Goal: Information Seeking & Learning: Find specific page/section

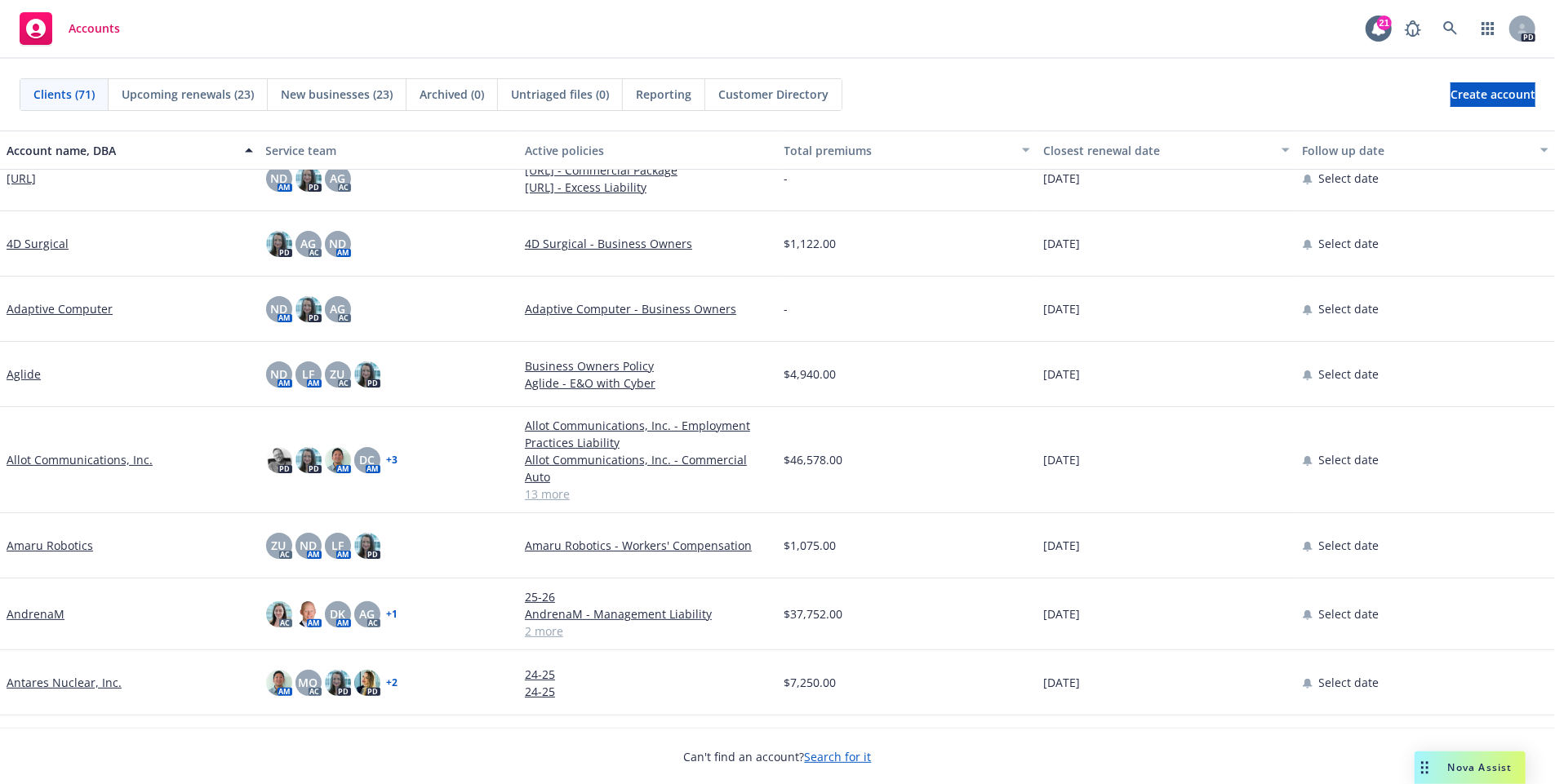
scroll to position [39, 0]
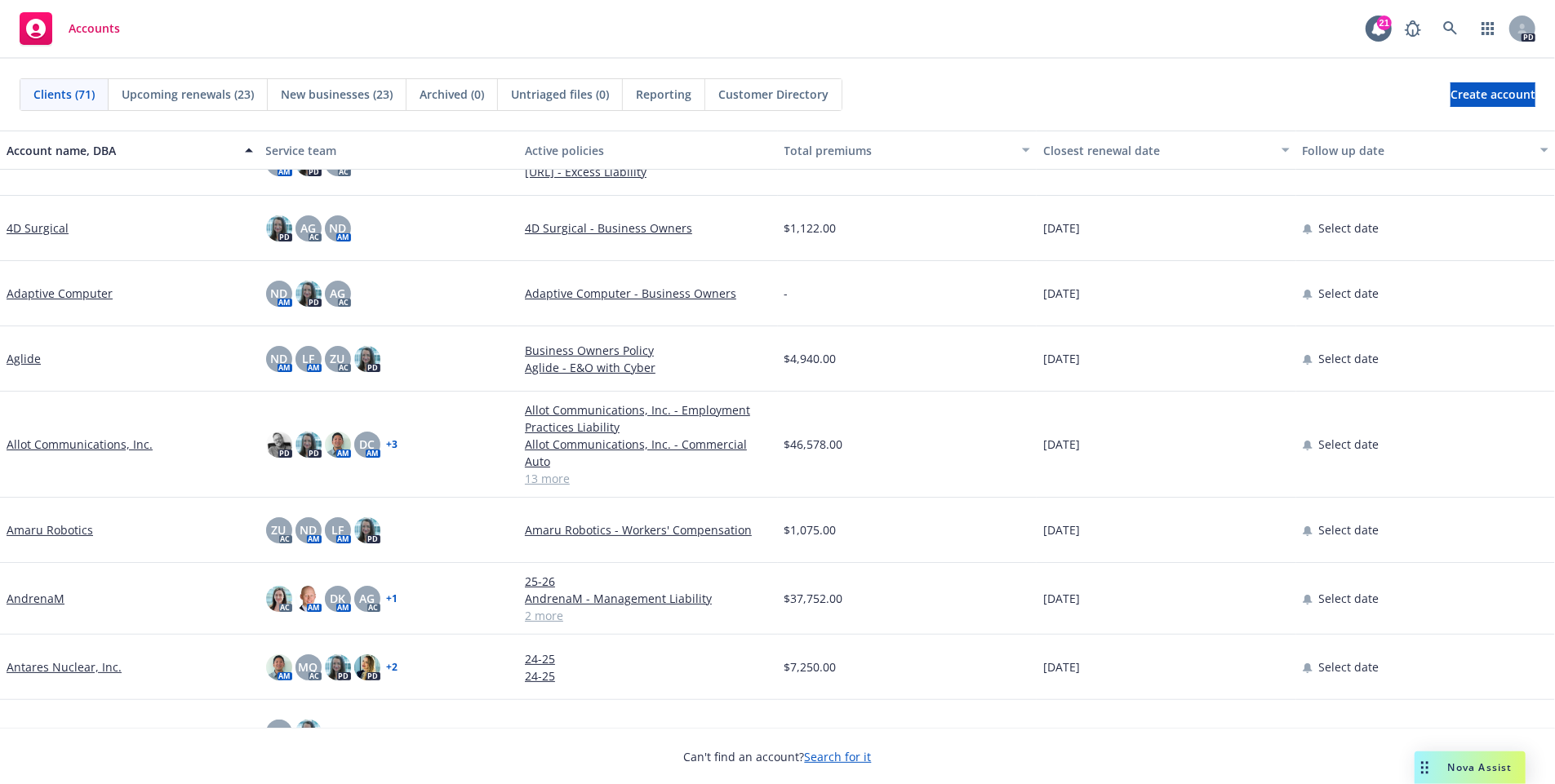
click at [46, 597] on div "AndrenaM" at bounding box center [129, 598] width 259 height 72
click at [46, 590] on link "AndrenaM" at bounding box center [35, 598] width 58 height 17
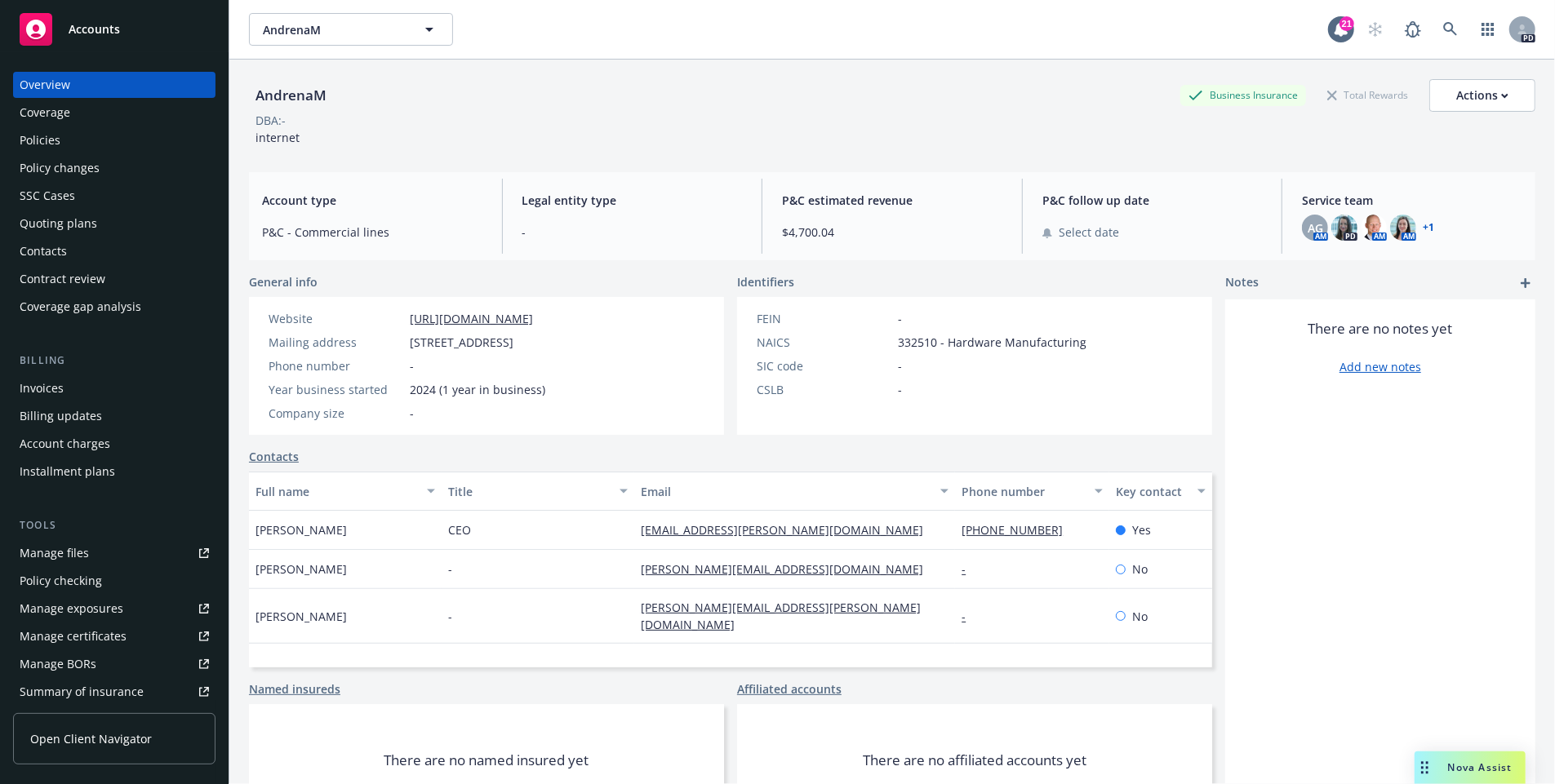
click at [56, 142] on div "Policies" at bounding box center [39, 140] width 41 height 26
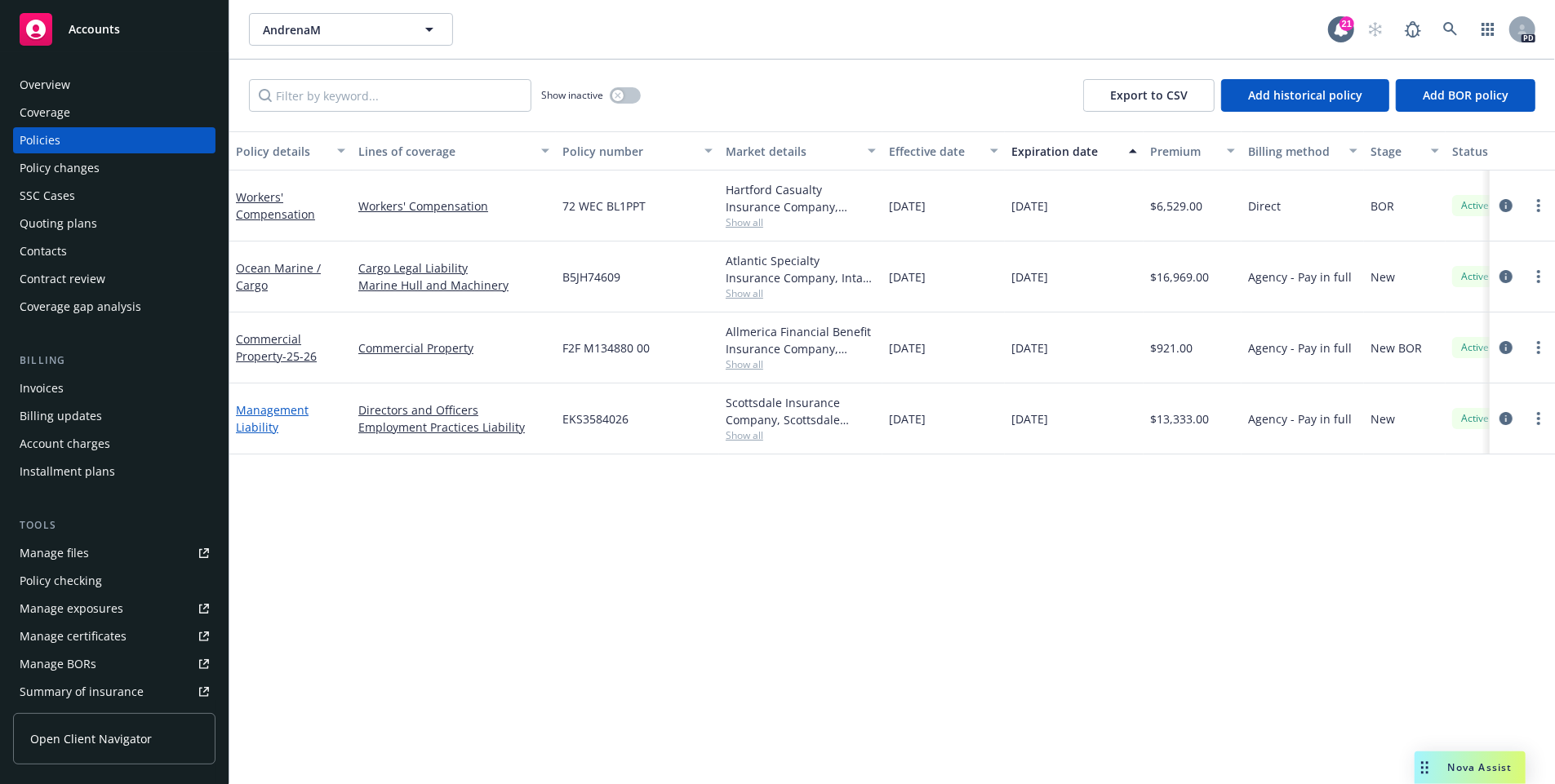
click at [260, 432] on link "Management Liability" at bounding box center [272, 418] width 73 height 33
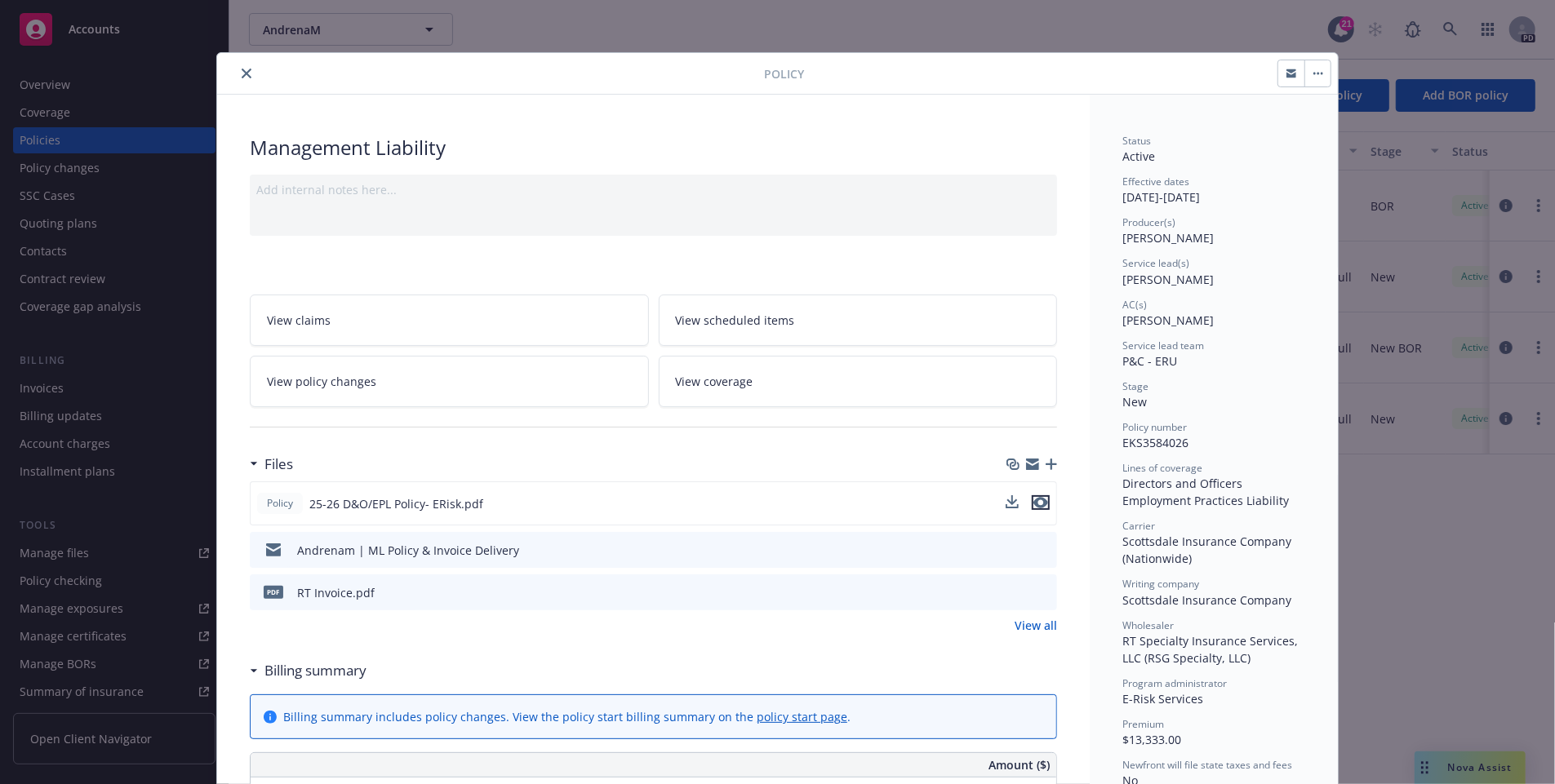
click at [1042, 498] on icon "preview file" at bounding box center [1040, 503] width 14 height 11
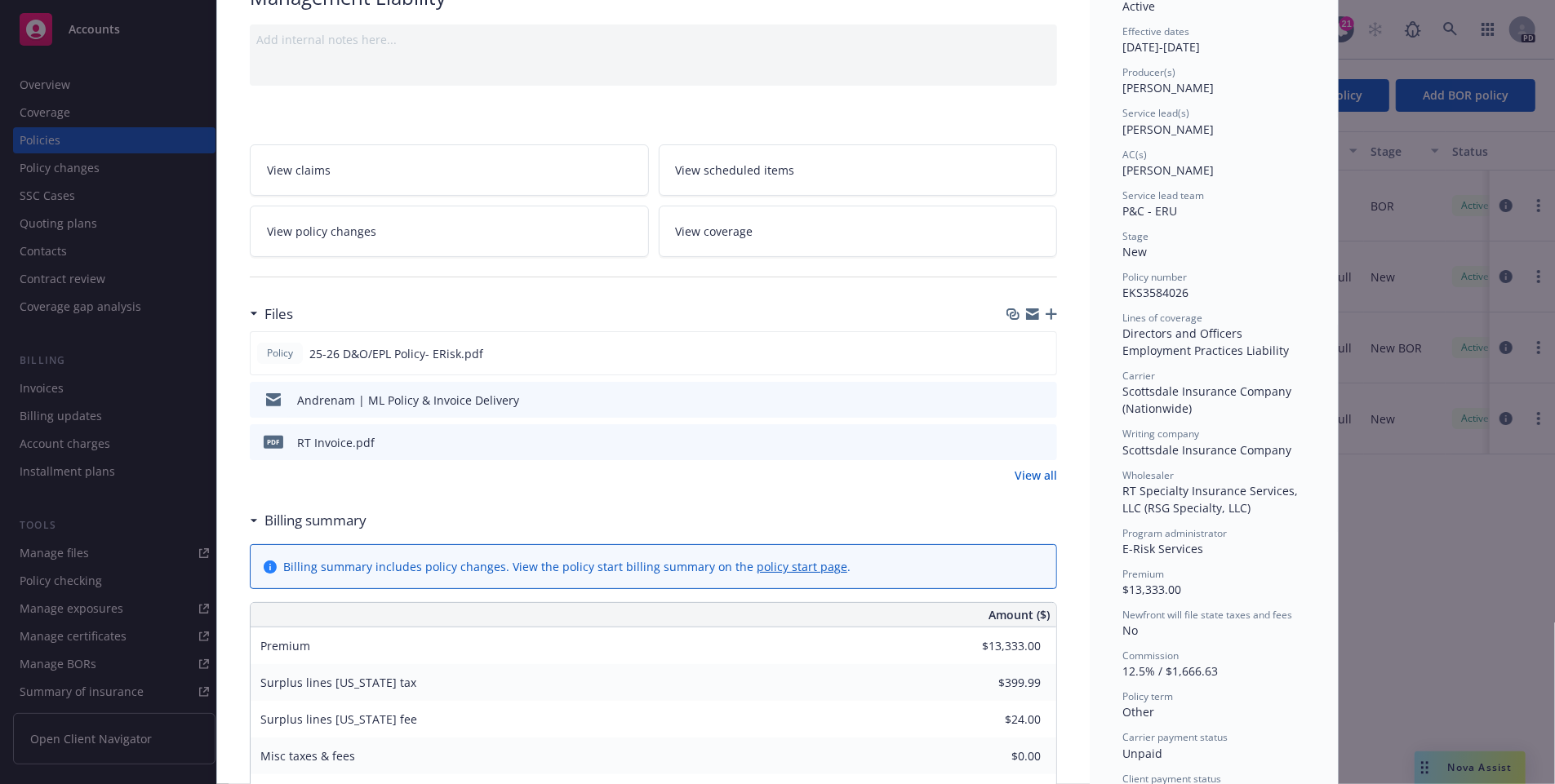
click at [573, 435] on div "pdf RT Invoice.pdf" at bounding box center [653, 442] width 807 height 36
click at [1042, 437] on icon "preview file" at bounding box center [1041, 441] width 14 height 11
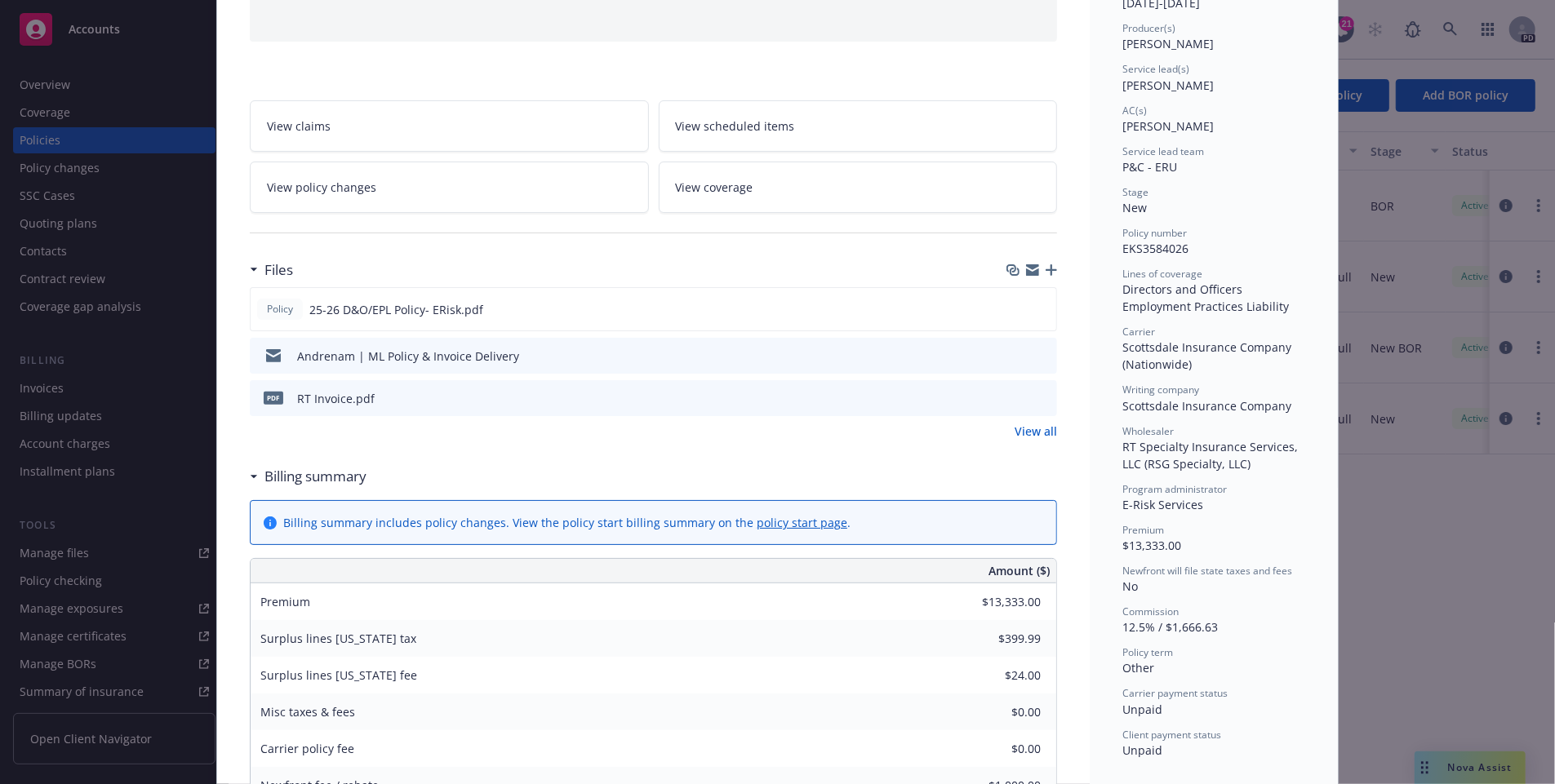
scroll to position [76, 0]
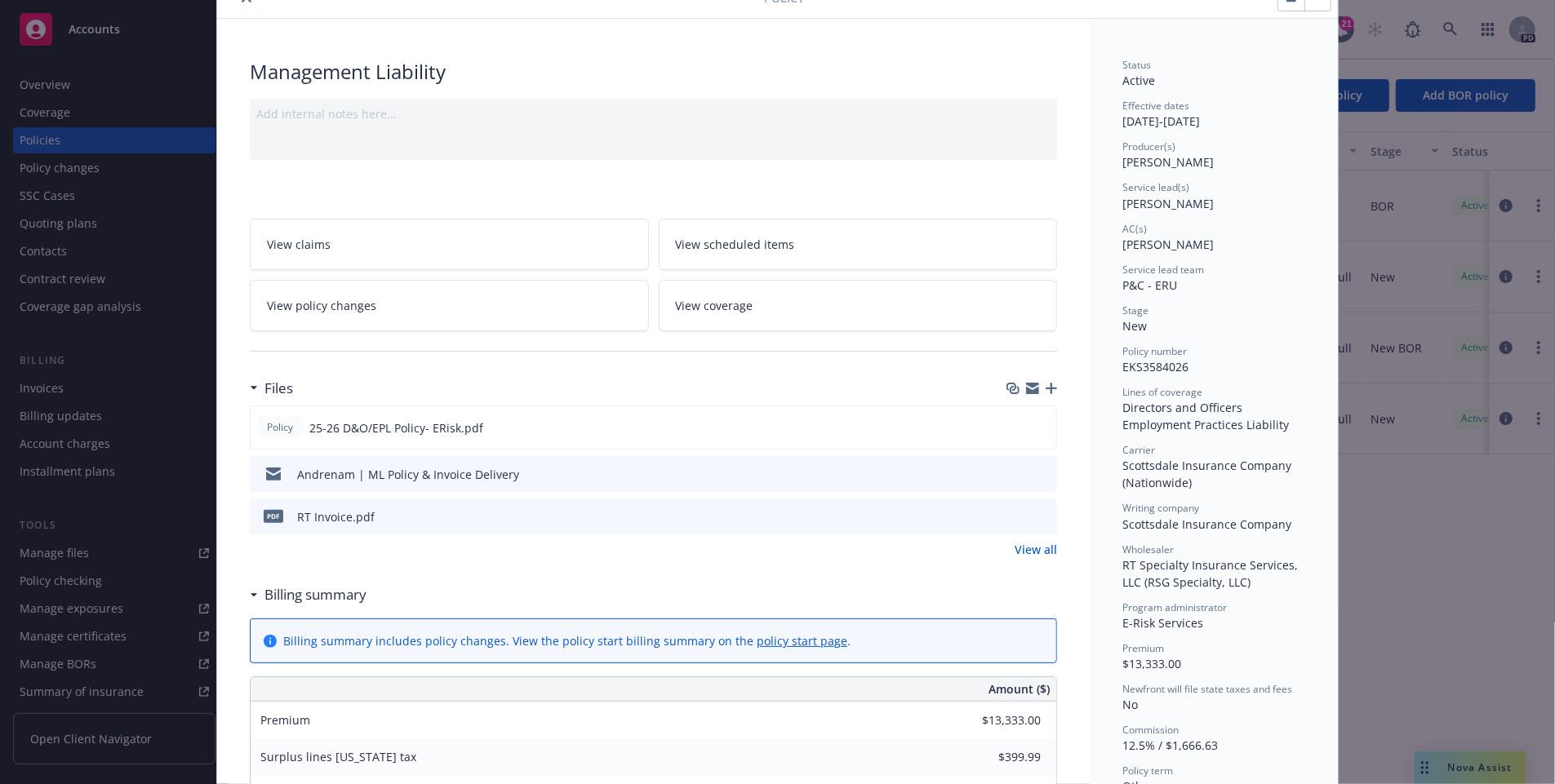
click at [1047, 547] on link "View all" at bounding box center [1036, 549] width 42 height 17
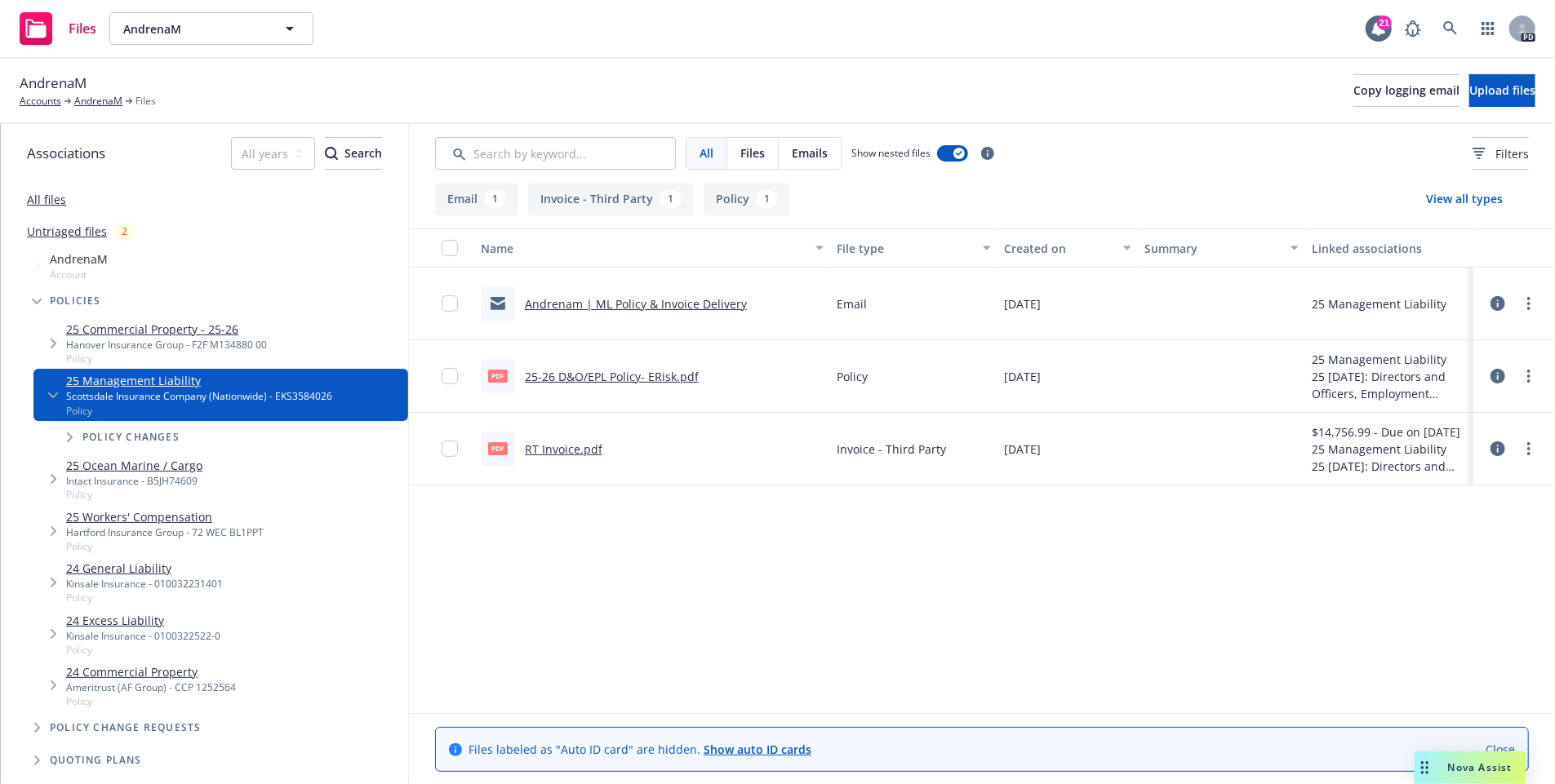
scroll to position [63, 0]
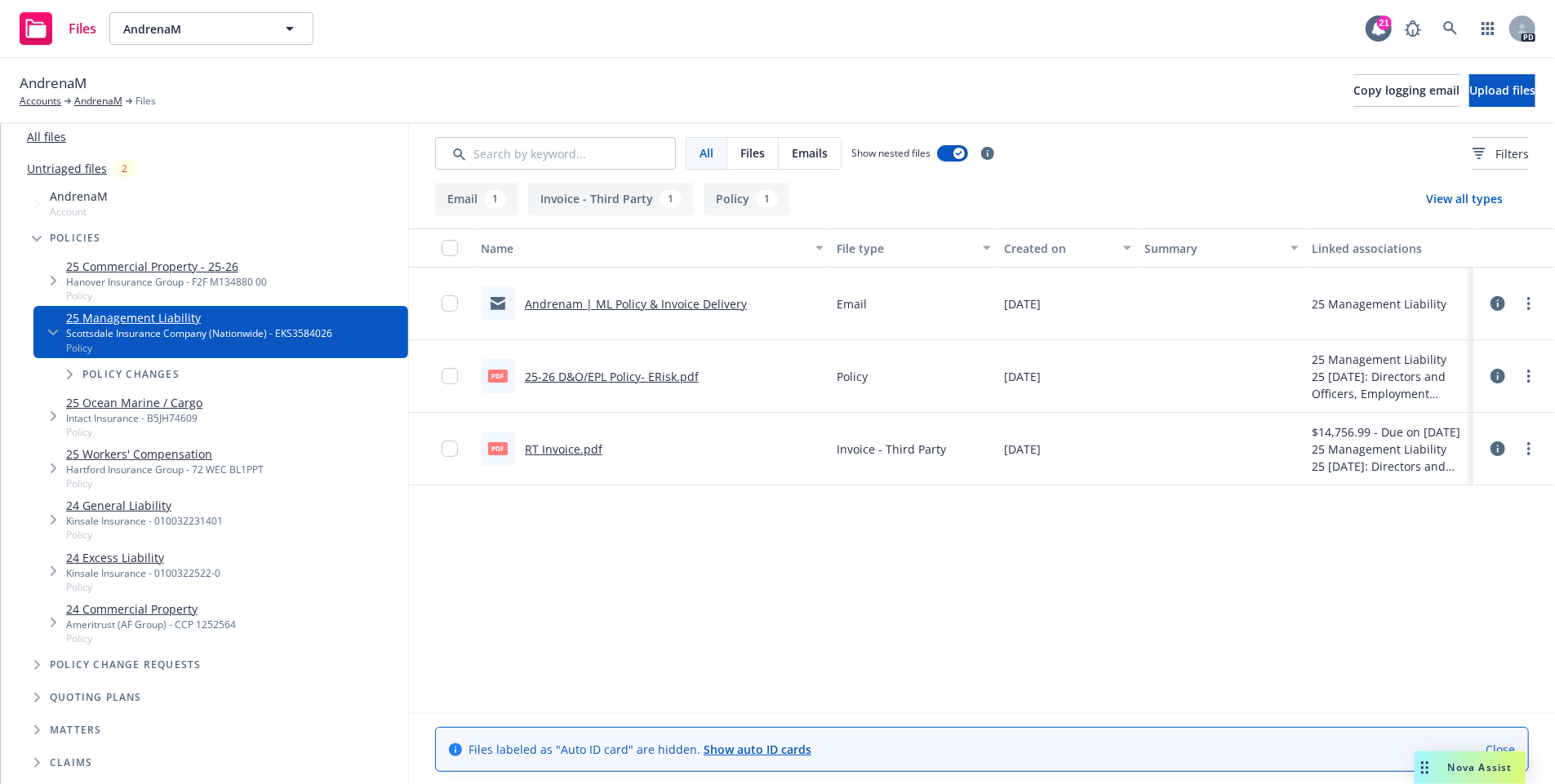
click at [743, 146] on span "Files" at bounding box center [753, 153] width 25 height 17
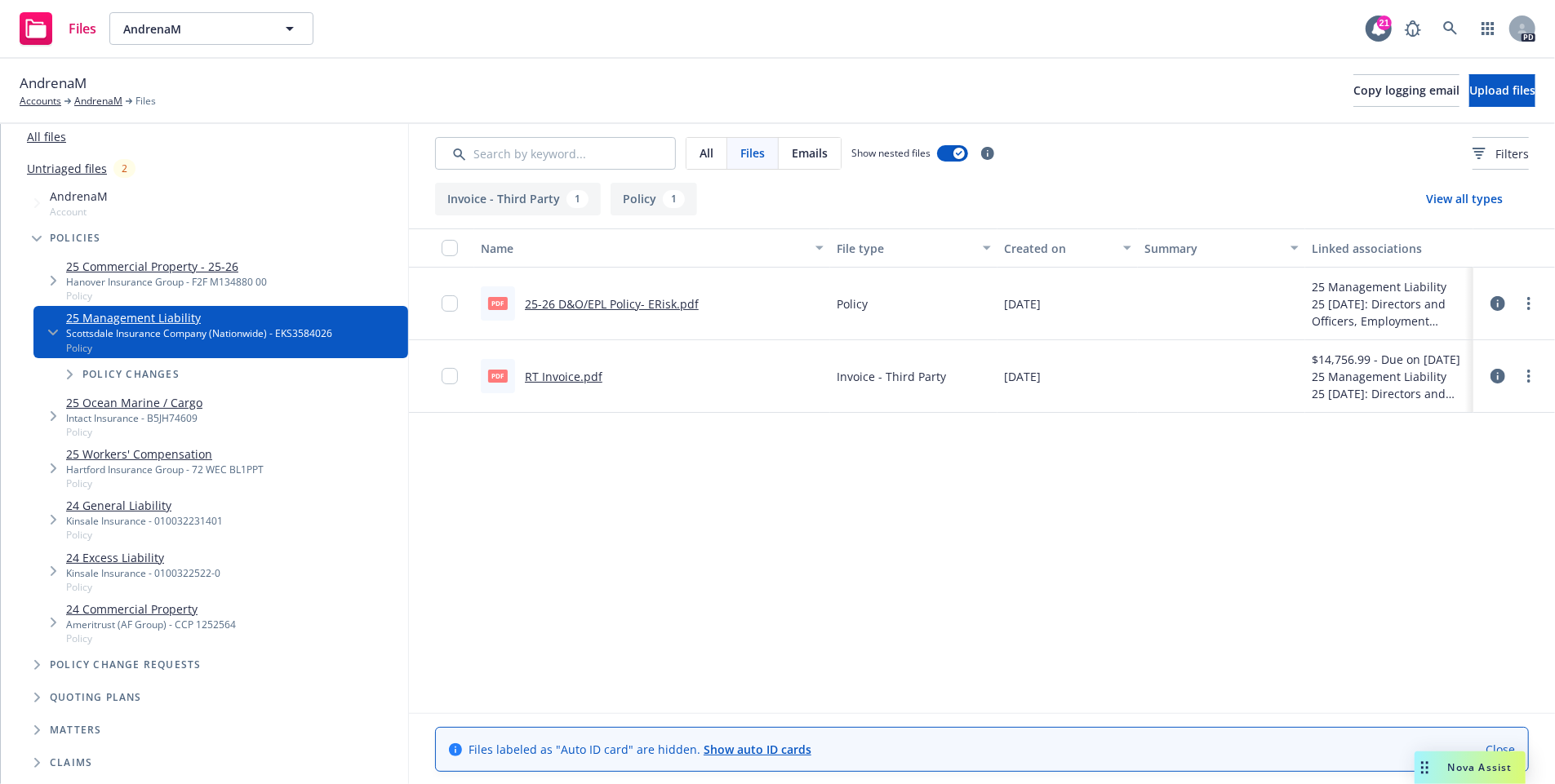
click at [799, 154] on span "Emails" at bounding box center [810, 153] width 36 height 17
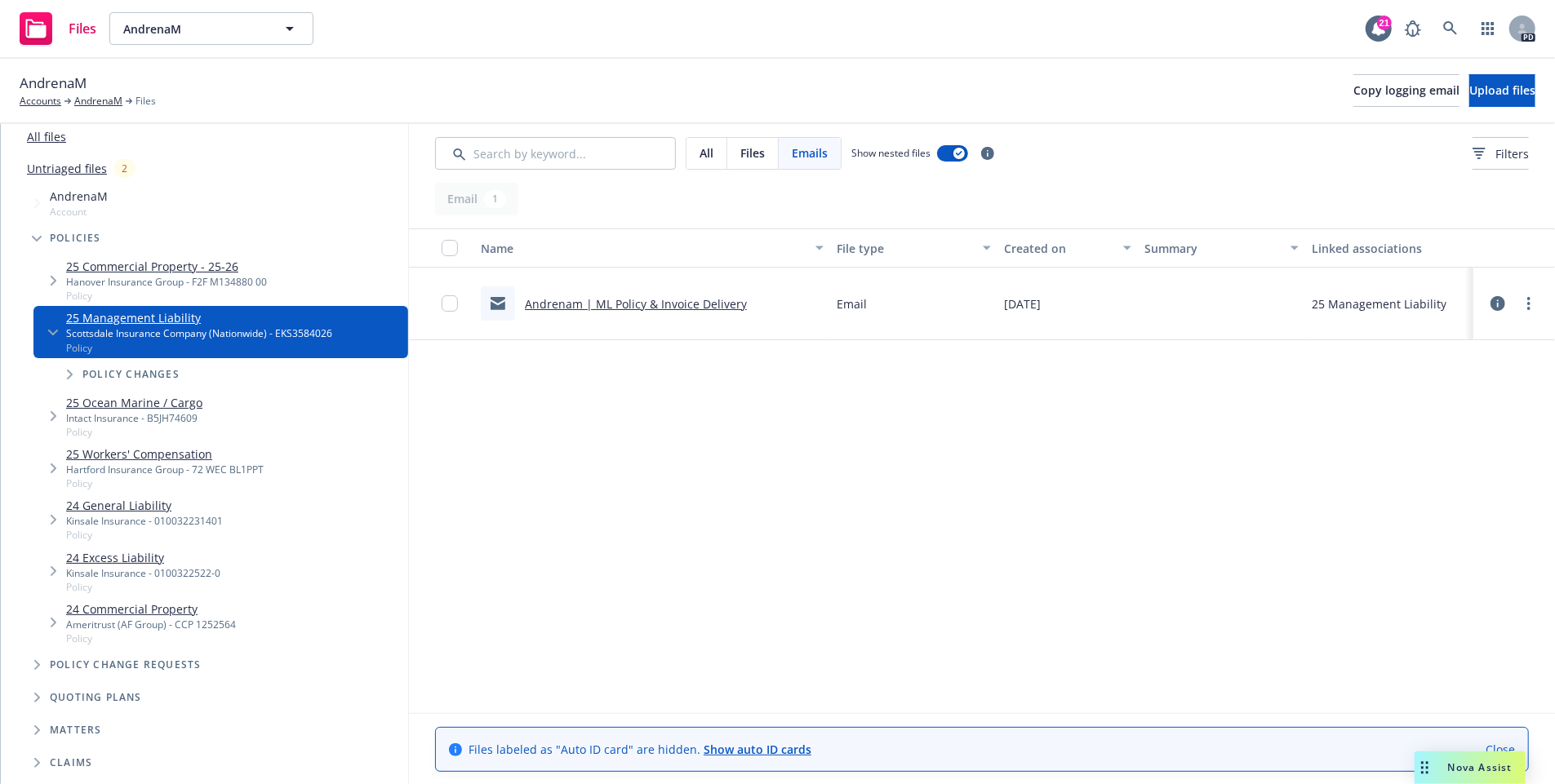
scroll to position [0, 0]
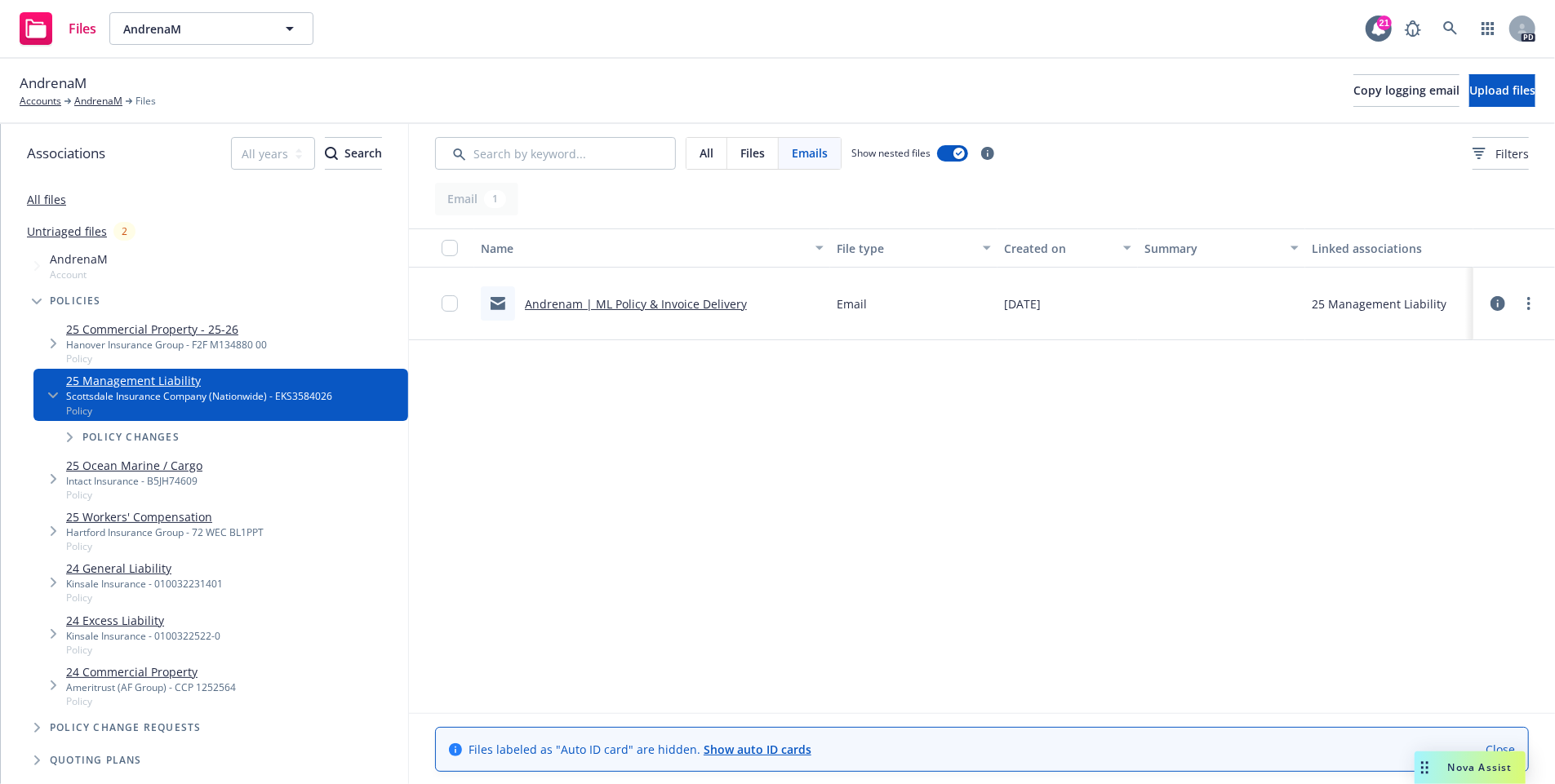
click at [53, 202] on link "All files" at bounding box center [46, 199] width 39 height 15
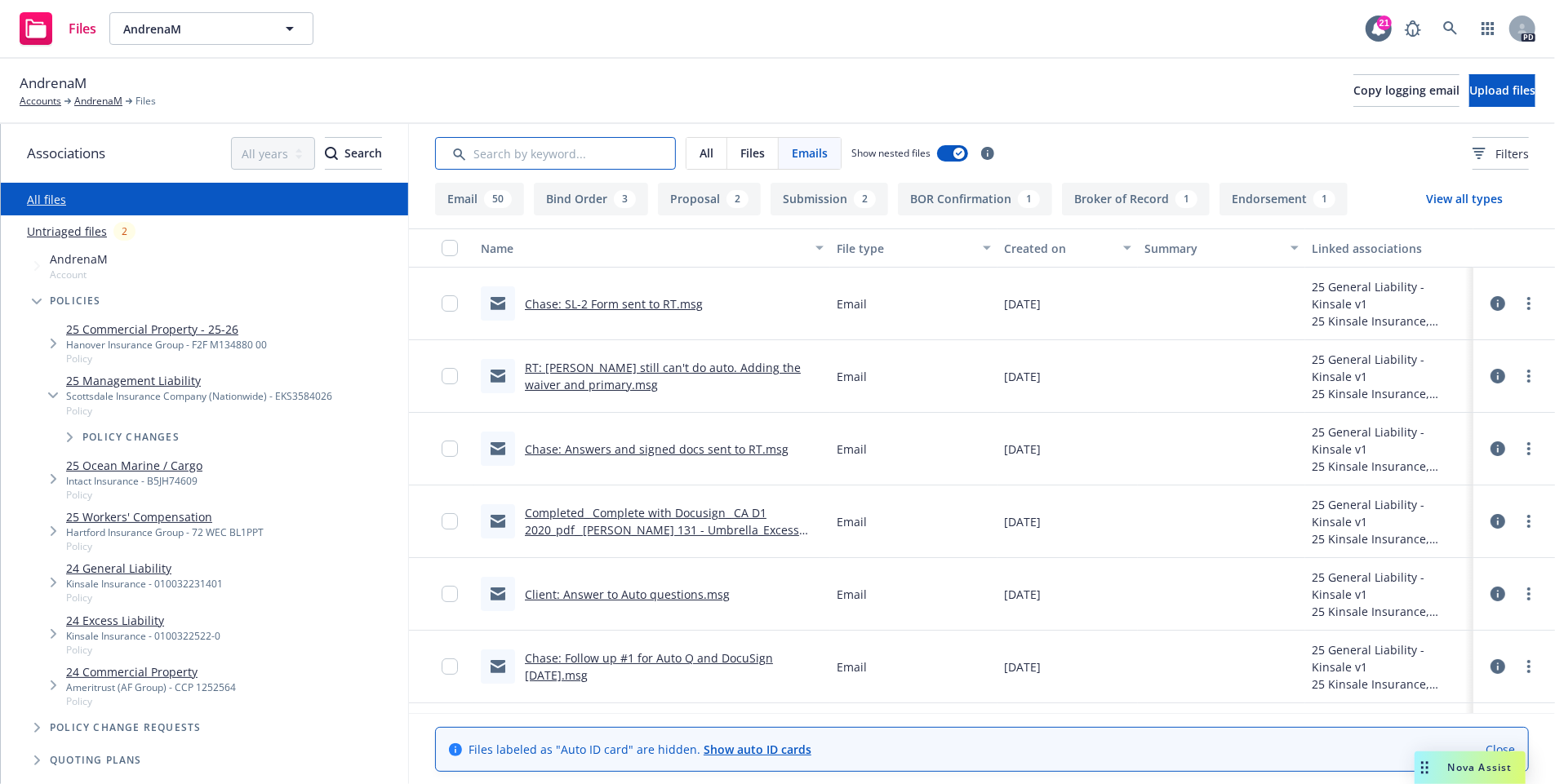
click at [606, 147] on input "Search by keyword..." at bounding box center [555, 153] width 241 height 33
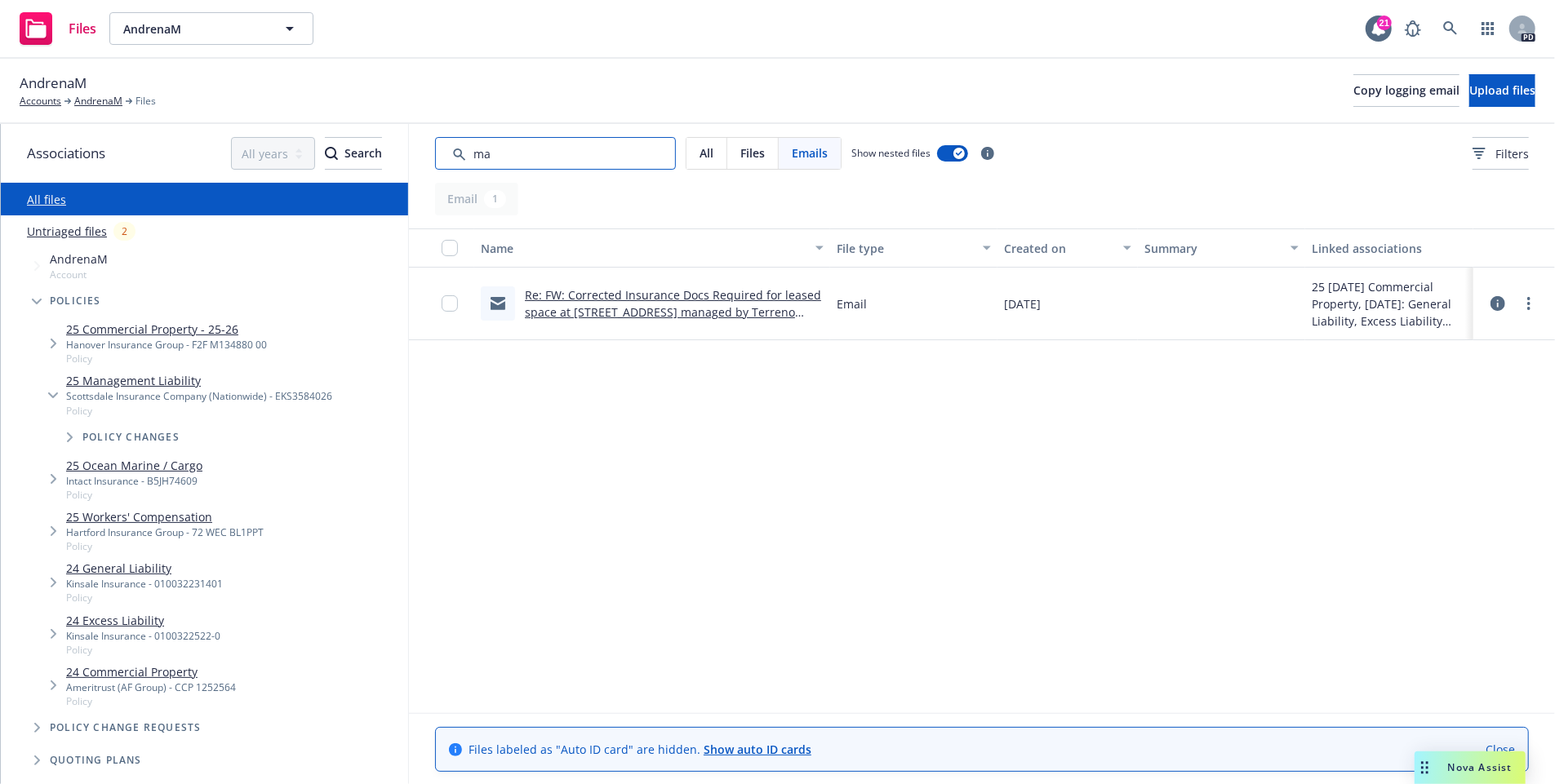
type input "m"
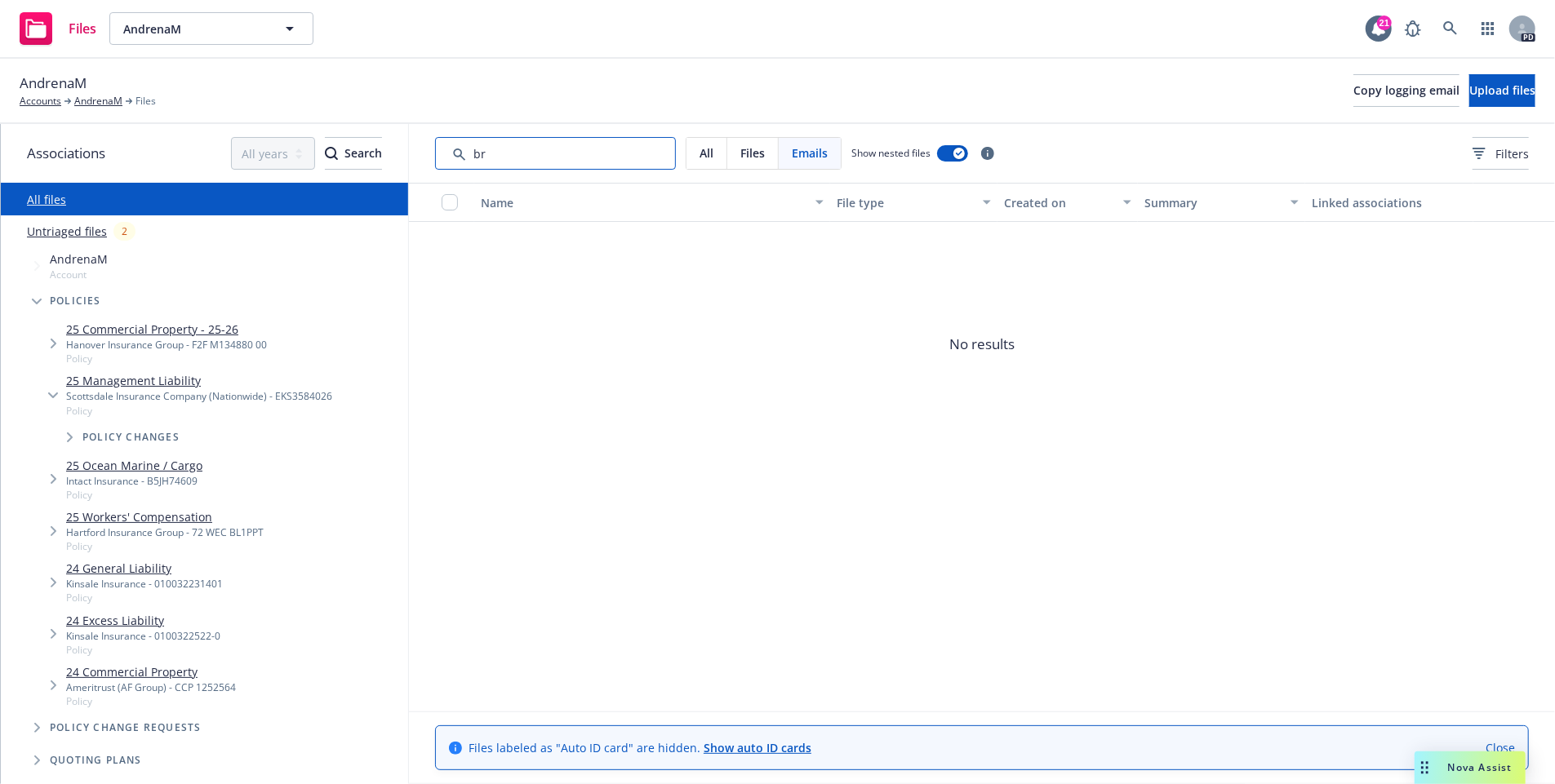
type input "b"
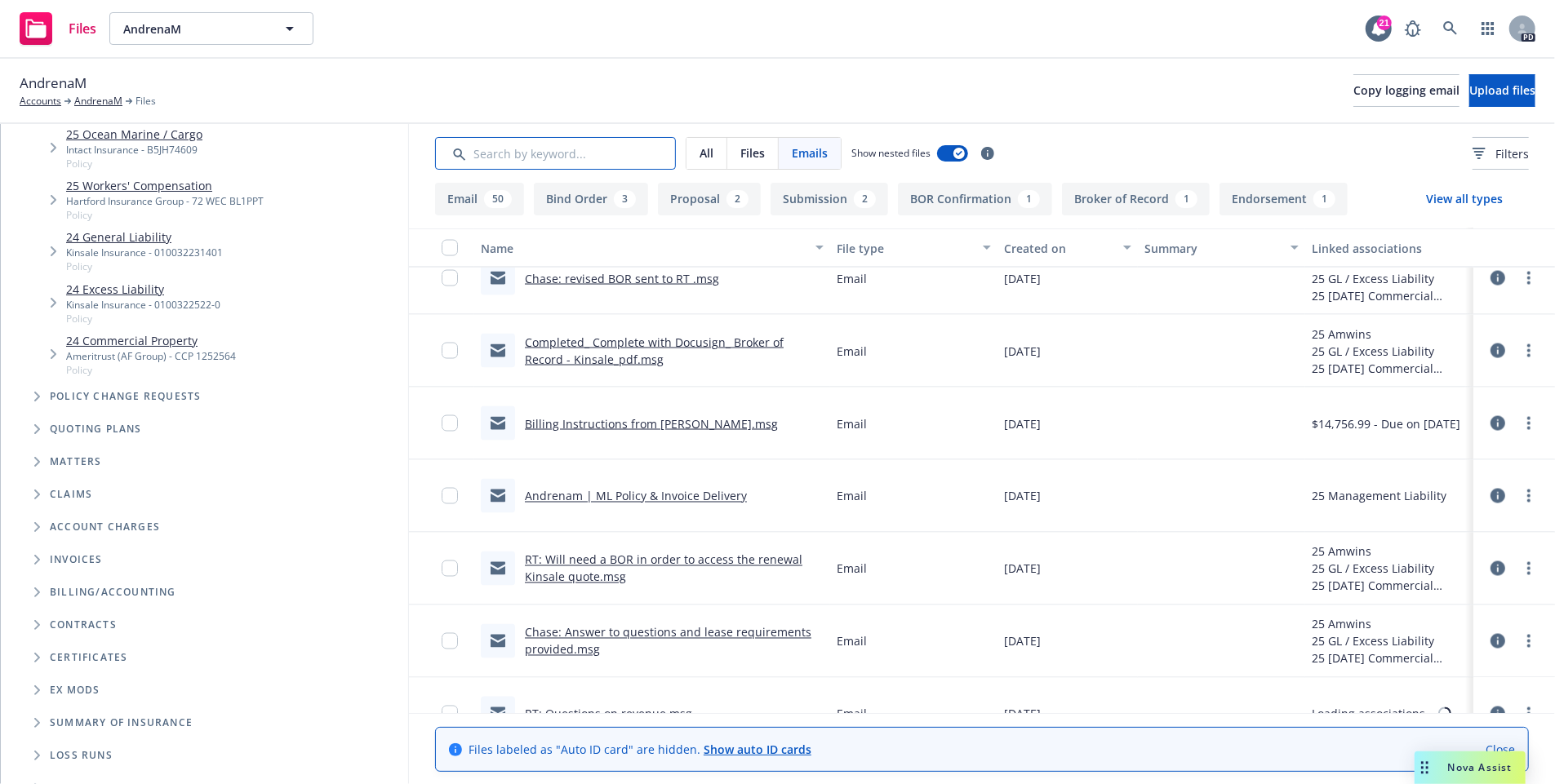
scroll to position [2113, 0]
click at [620, 492] on link "Andrenam | ML Policy & Invoice Delivery" at bounding box center [636, 493] width 222 height 15
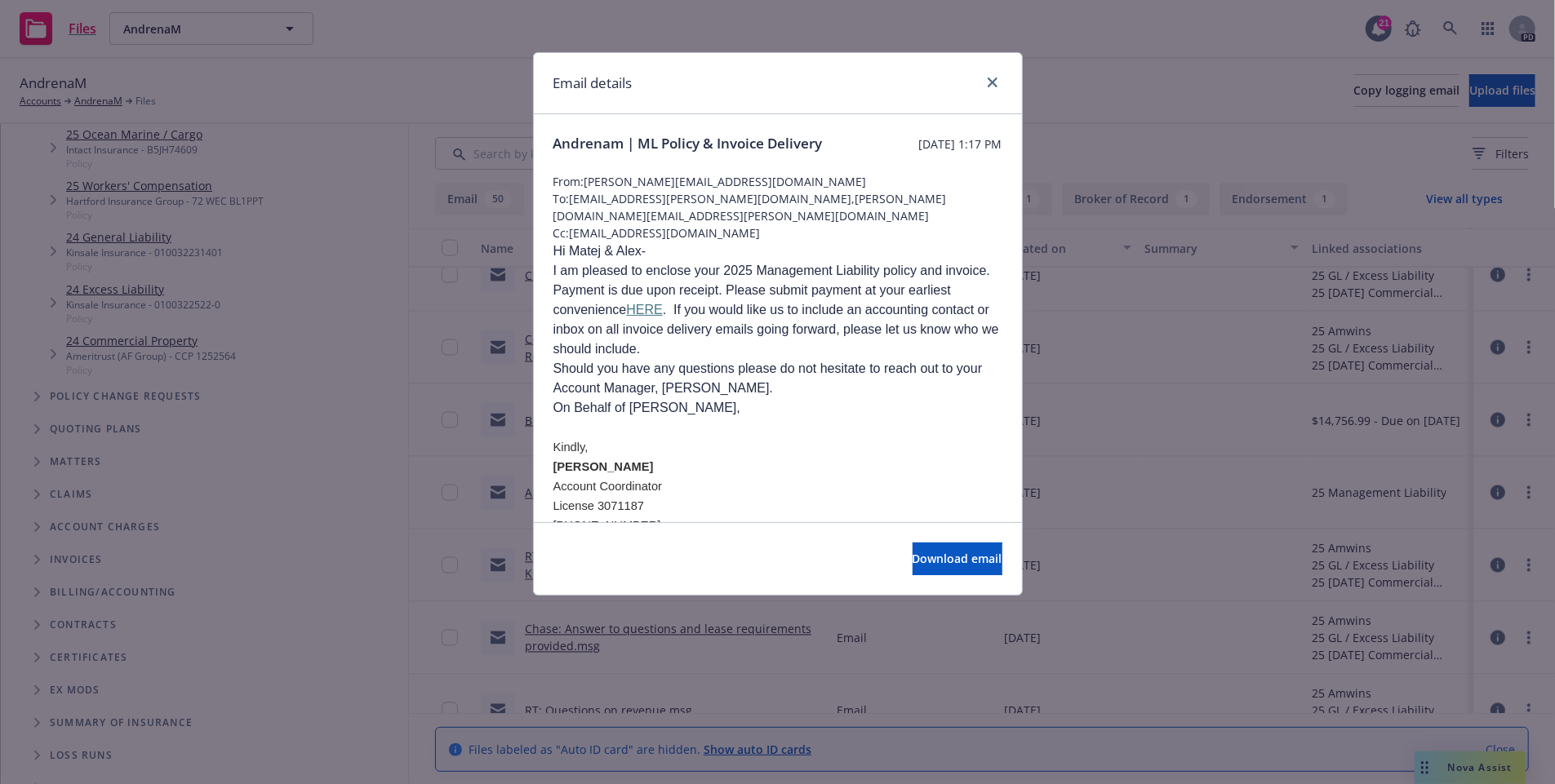
scroll to position [238, 0]
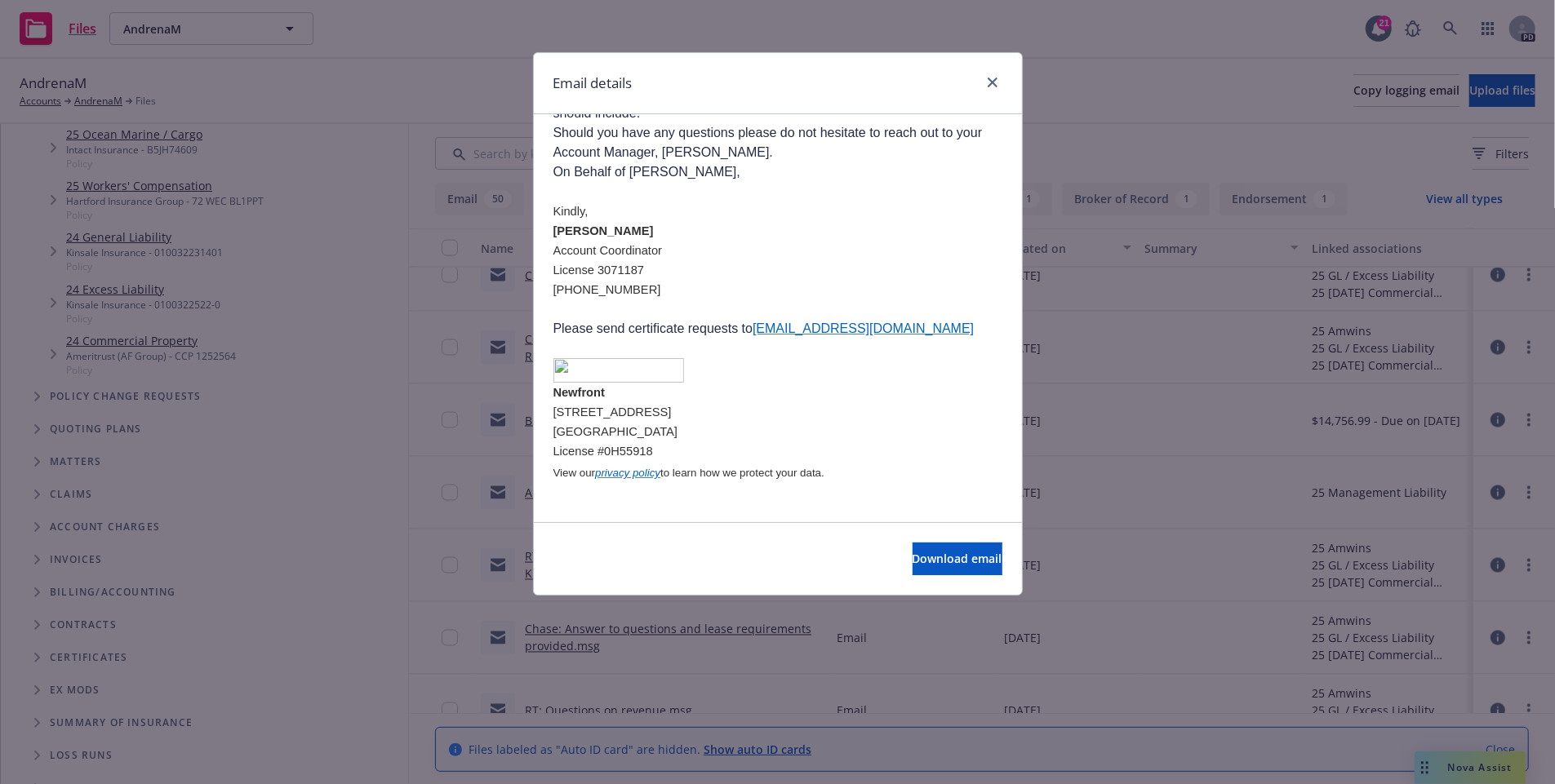
click at [458, 586] on div "Email details Andrenam | ML Policy & Invoice Delivery [DATE] 1:17 PM From: [PER…" at bounding box center [778, 392] width 1555 height 784
click at [689, 740] on div "Email details Andrenam | ML Policy & Invoice Delivery [DATE] 1:17 PM From: [PER…" at bounding box center [778, 392] width 1555 height 784
click at [1002, 84] on link "close" at bounding box center [993, 82] width 19 height 19
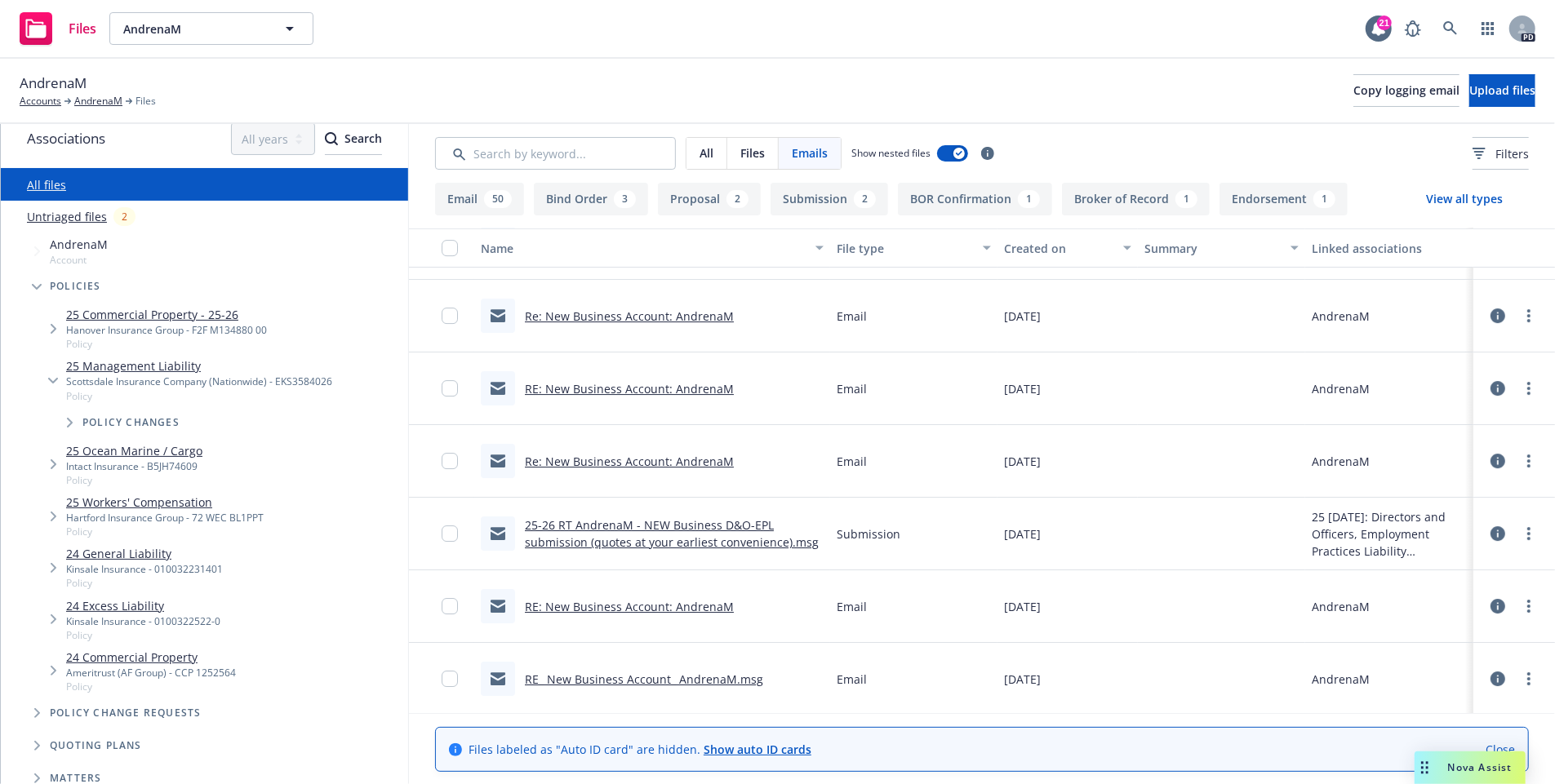
scroll to position [0, 0]
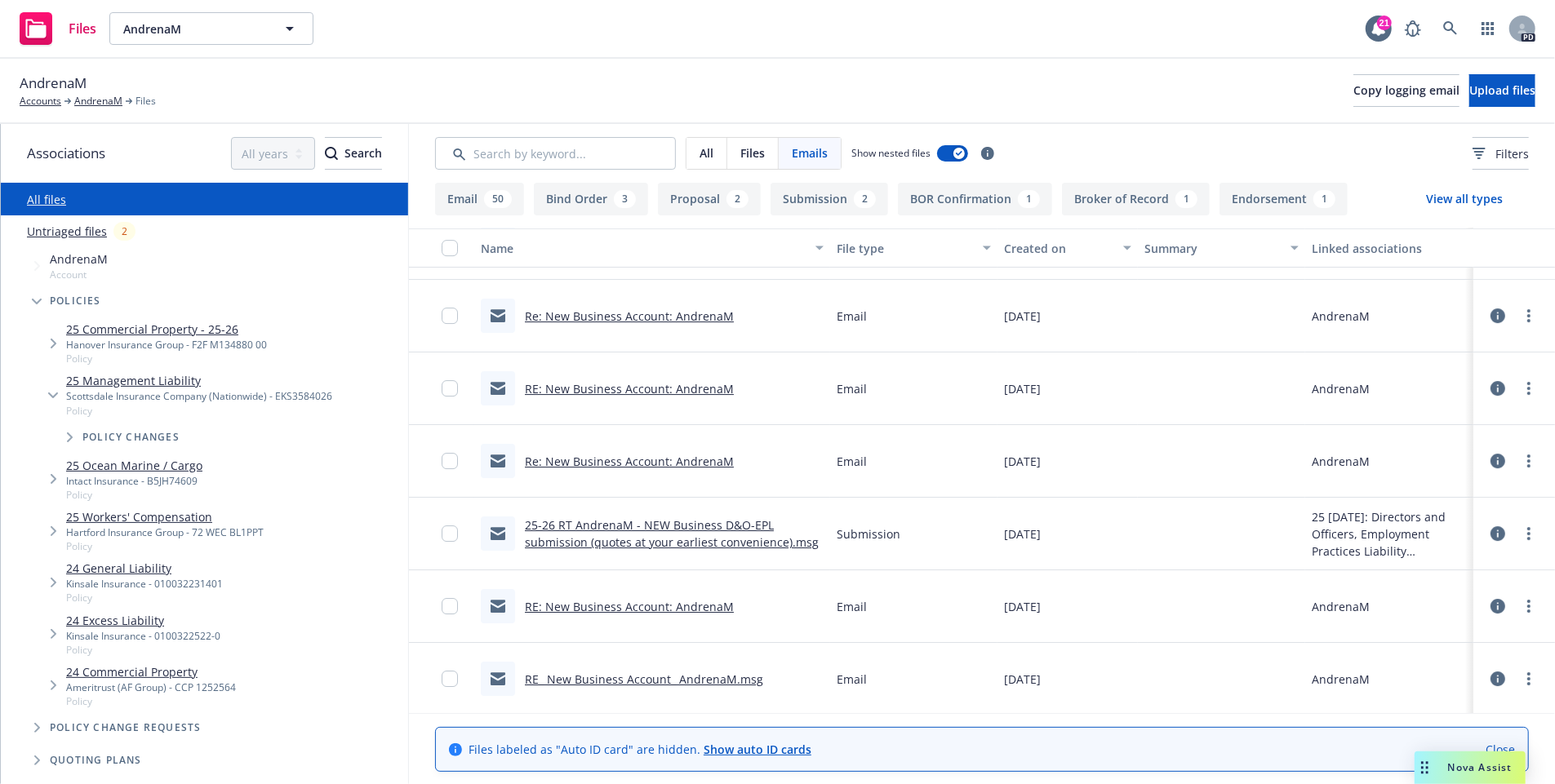
click at [44, 304] on span "Tree Example" at bounding box center [36, 301] width 26 height 26
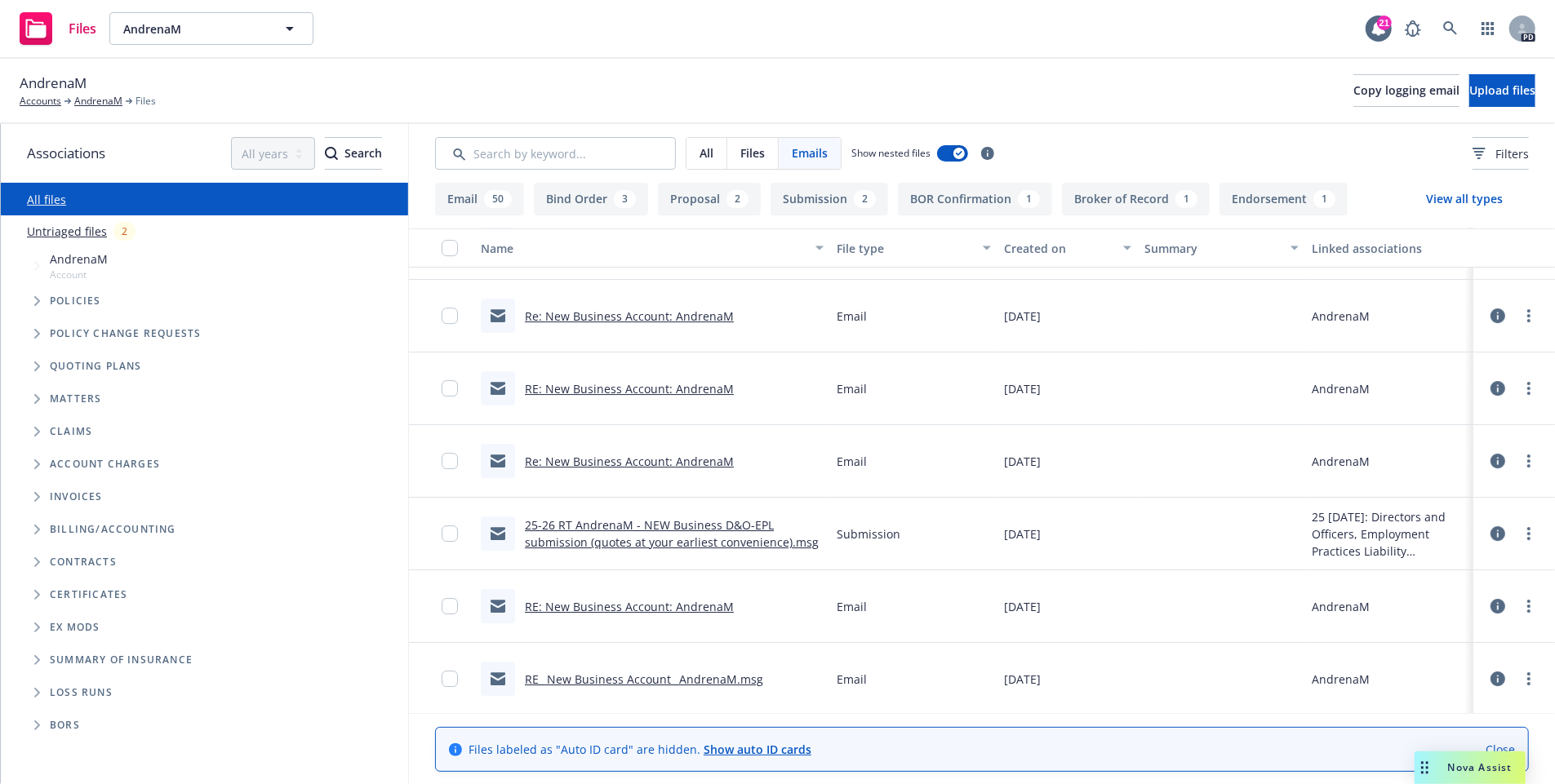
click at [69, 368] on span "Quoting plans" at bounding box center [96, 367] width 92 height 10
click at [35, 366] on icon "Tree Example" at bounding box center [37, 367] width 7 height 10
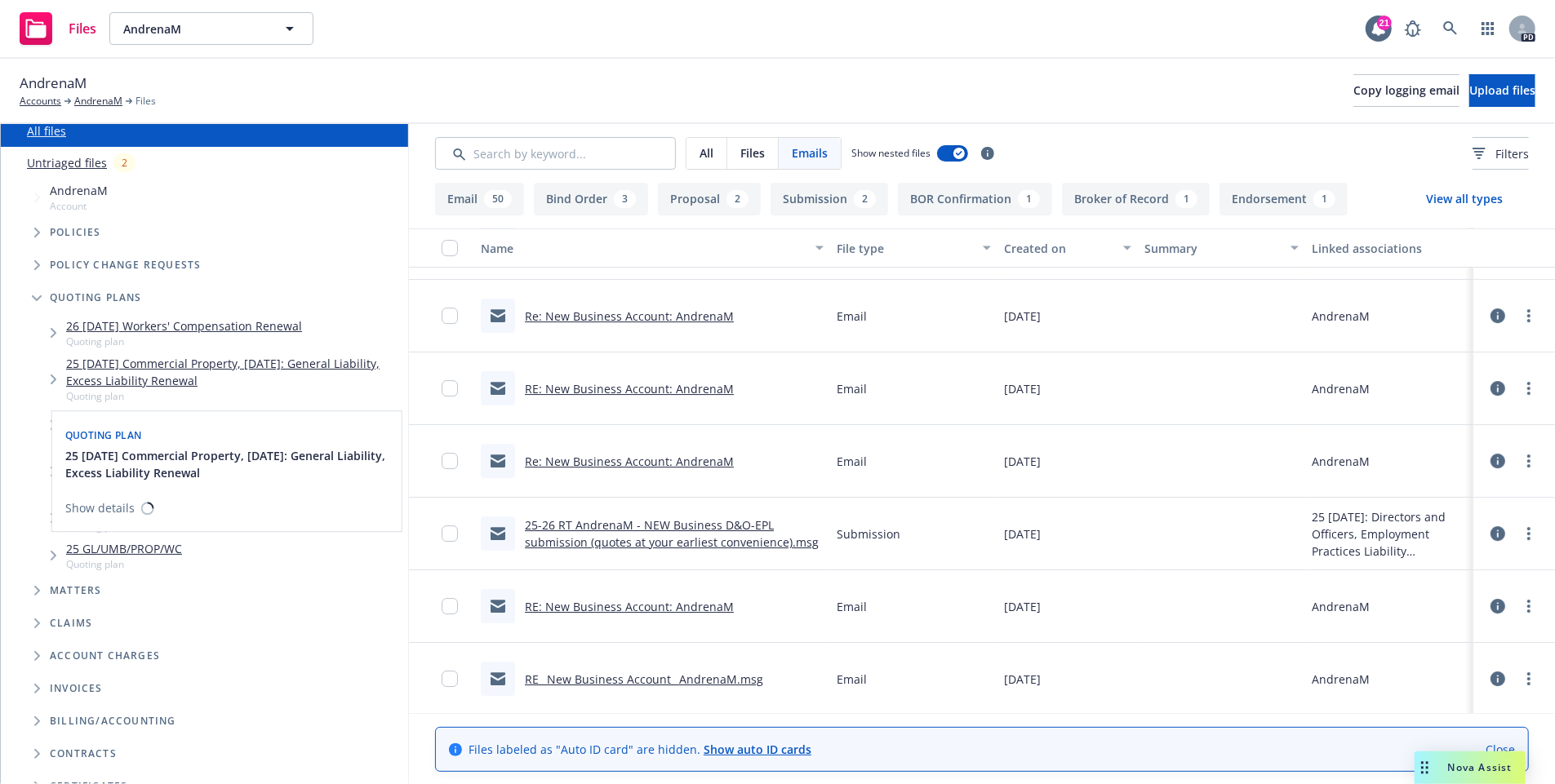
scroll to position [69, 0]
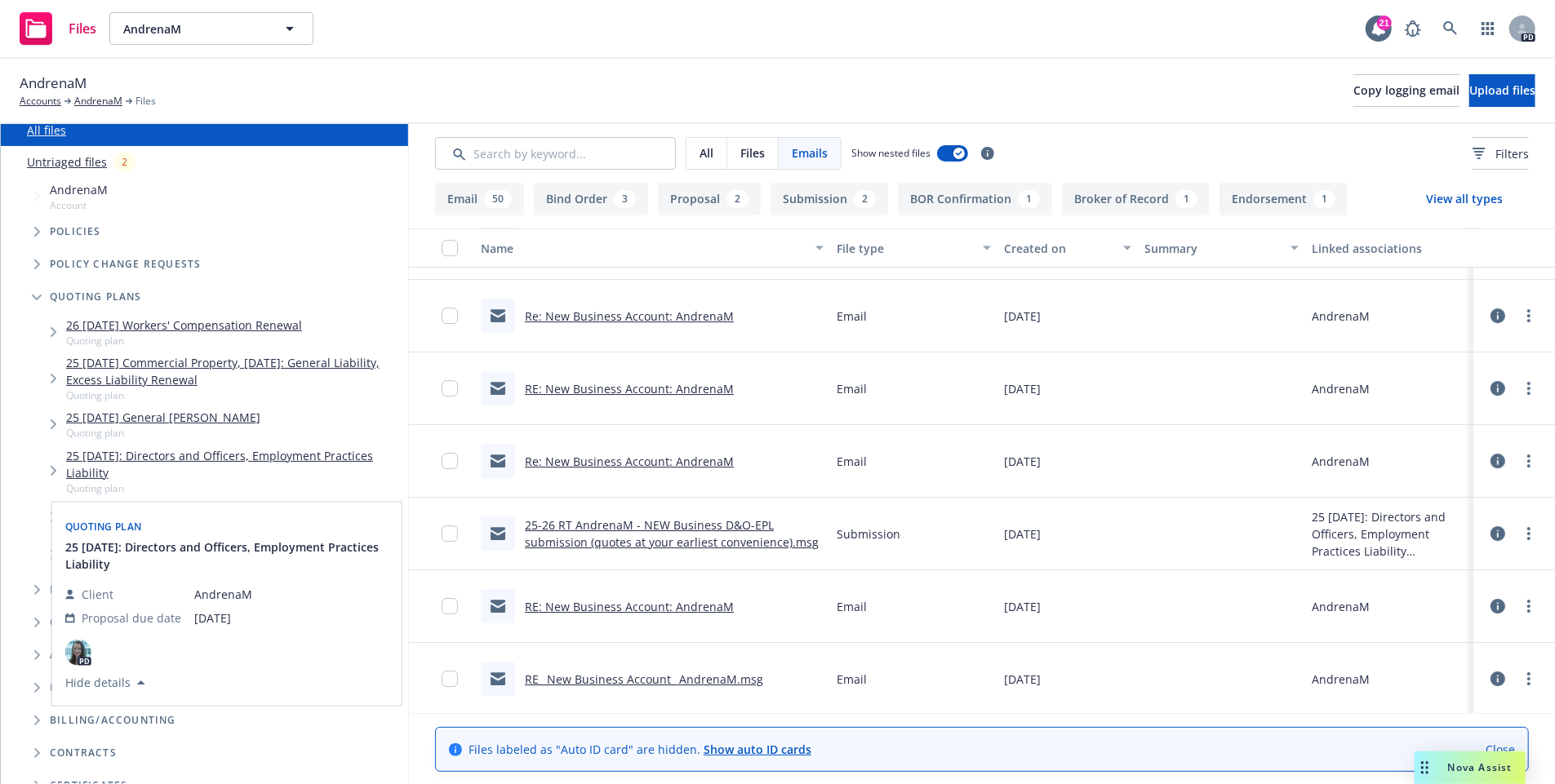
click at [267, 459] on link "25 07/14/2025: Directors and Officers, Employment Practices Liability" at bounding box center [234, 464] width 335 height 34
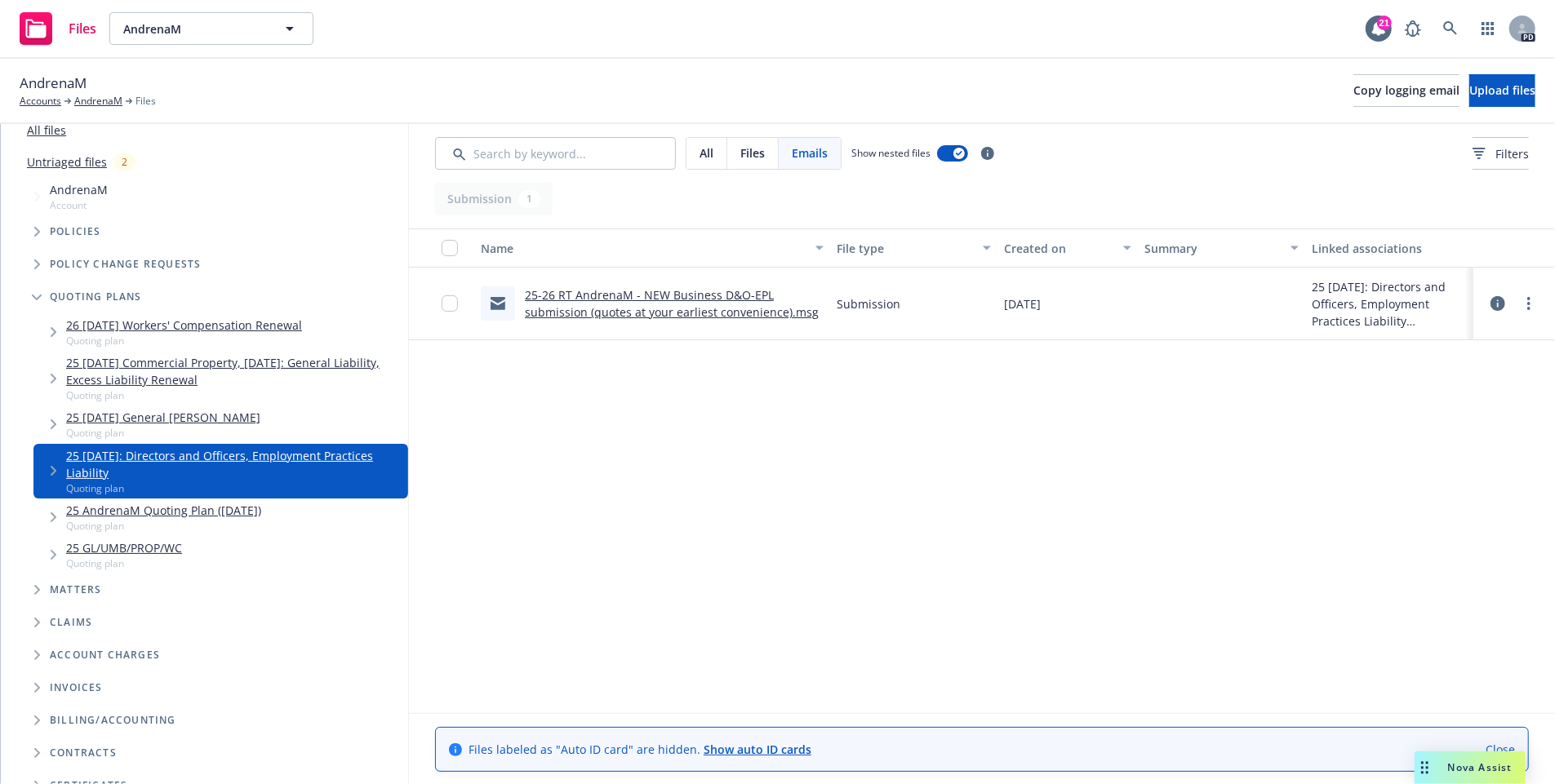
click at [761, 162] on div "Files" at bounding box center [754, 153] width 52 height 31
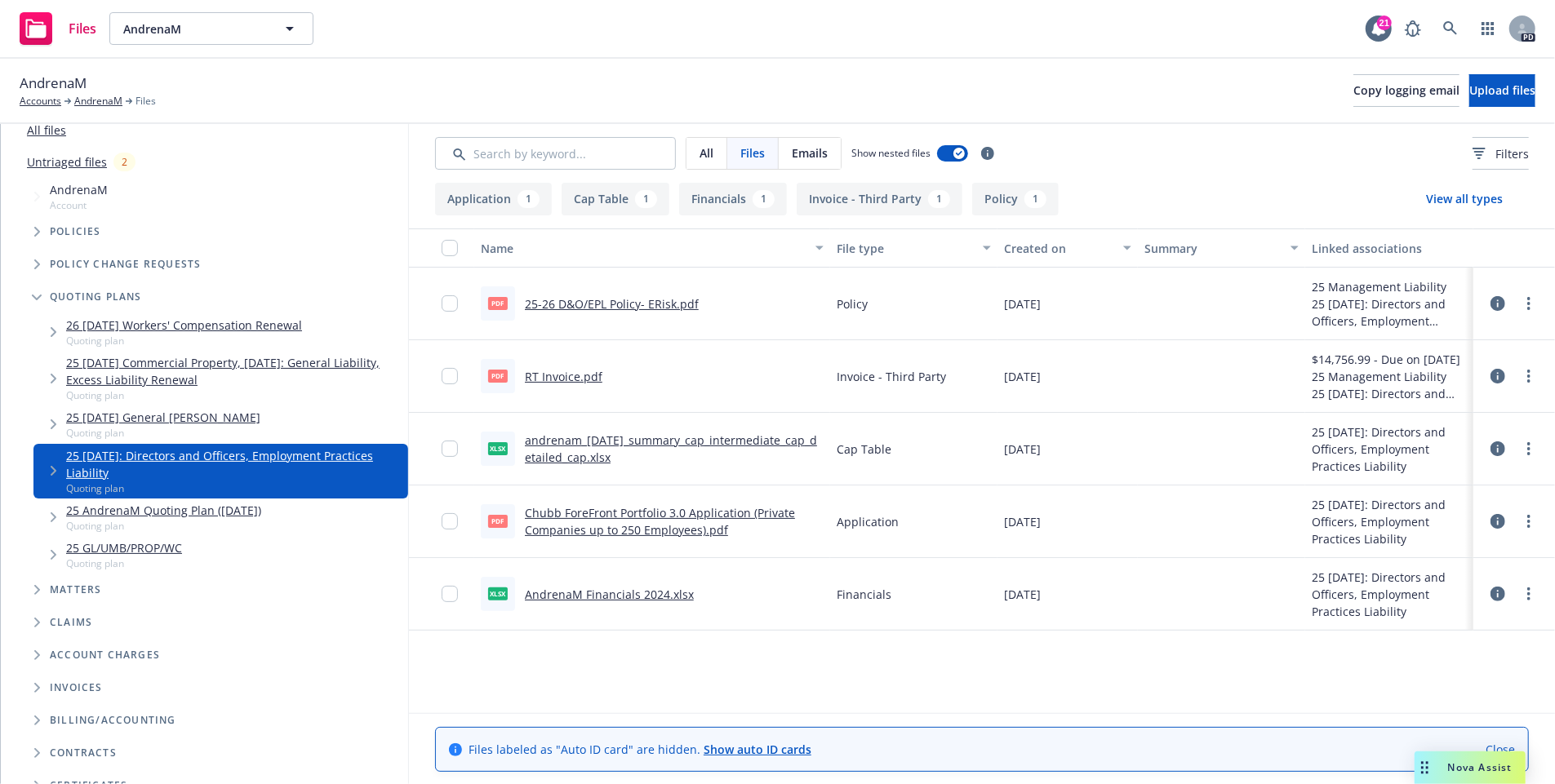
click at [579, 377] on link "RT Invoice.pdf" at bounding box center [563, 376] width 78 height 15
click at [52, 473] on icon "Tree Example" at bounding box center [54, 471] width 7 height 10
click at [117, 522] on div "Submission groups" at bounding box center [229, 515] width 358 height 33
click at [67, 517] on icon "Tree Example" at bounding box center [70, 515] width 7 height 10
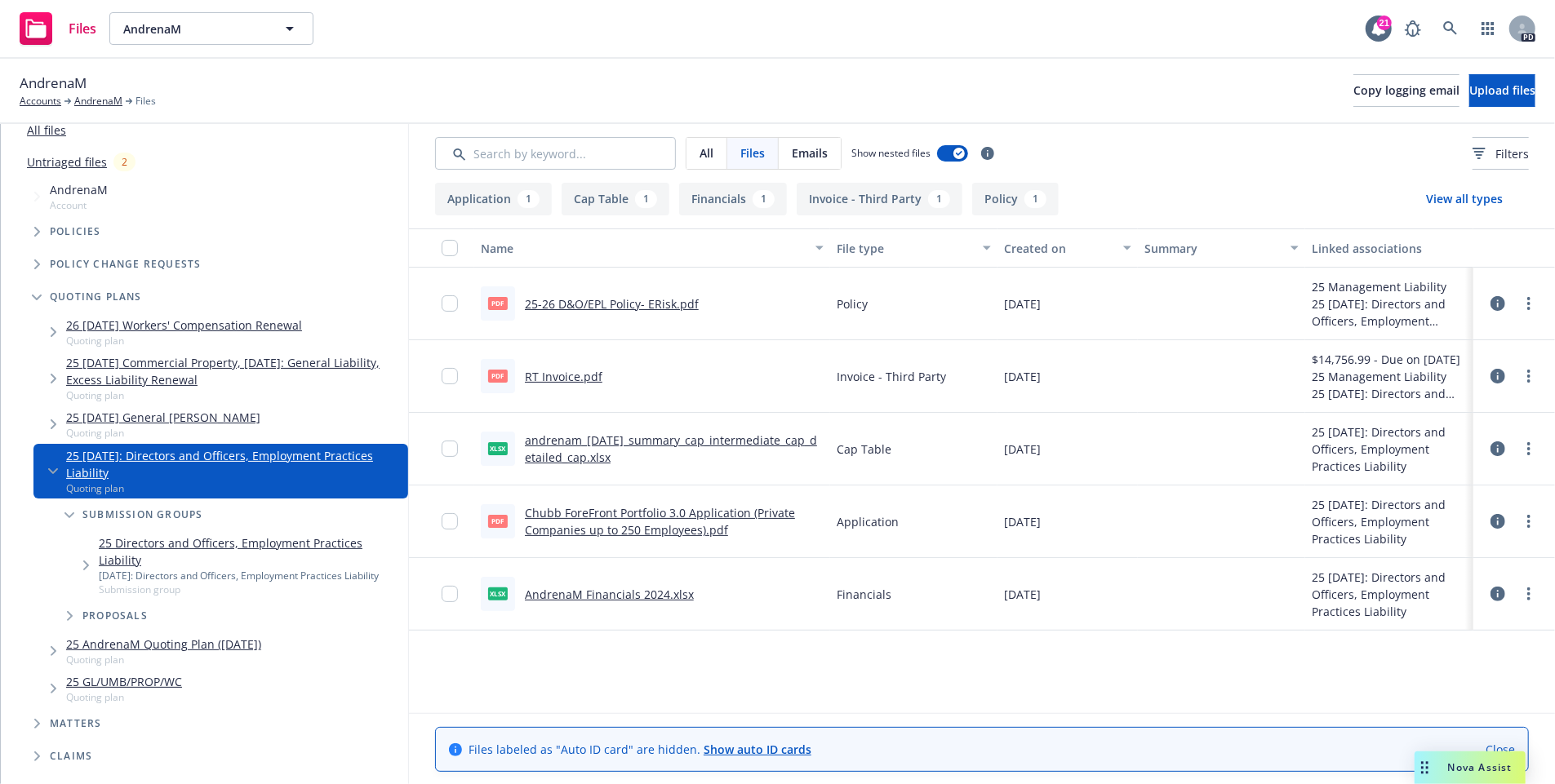
click at [169, 550] on link "25 Directors and Officers, Employment Practices Liability" at bounding box center [250, 551] width 303 height 34
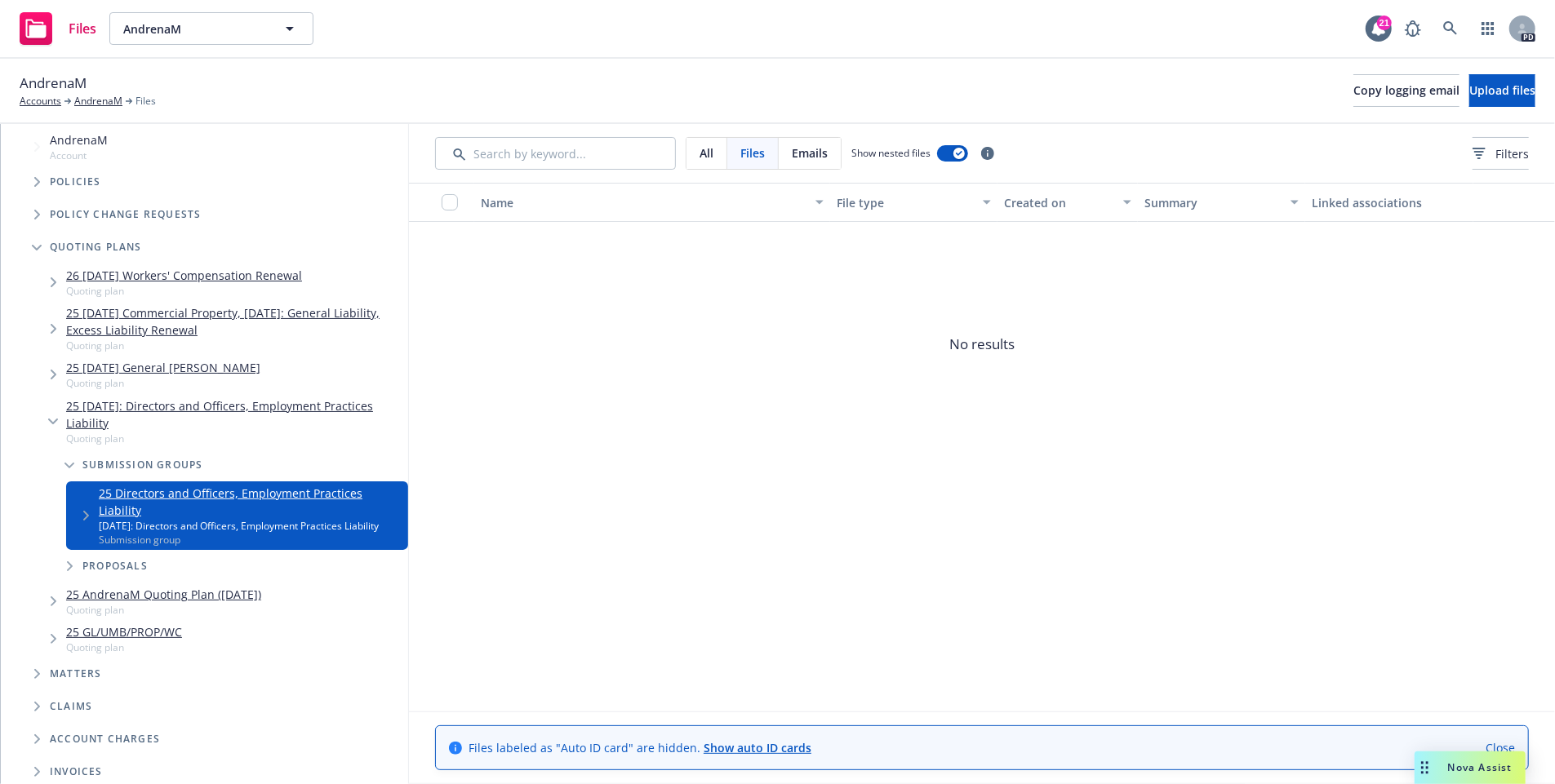
scroll to position [124, 0]
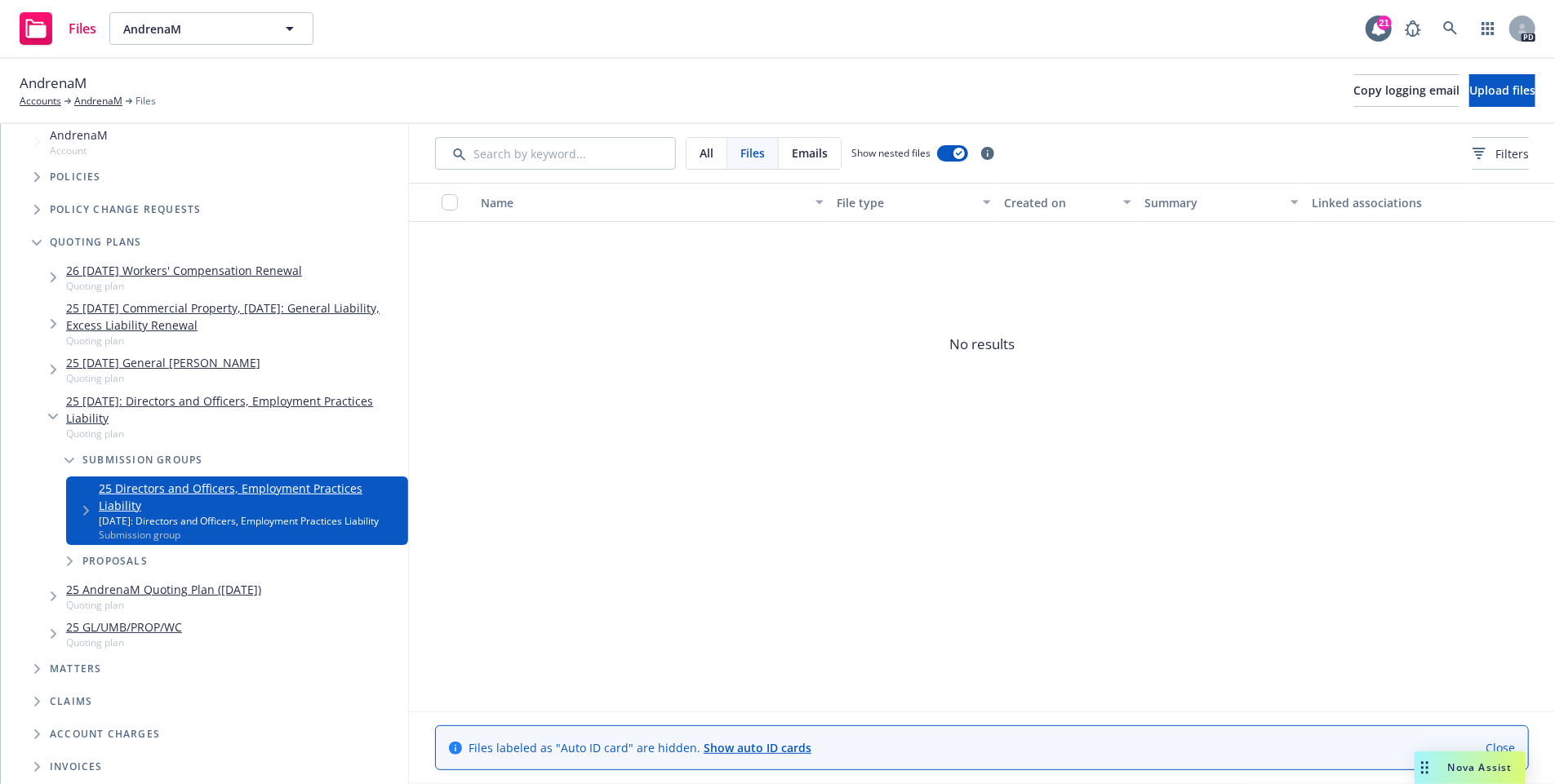
click at [73, 549] on span "Tree Example" at bounding box center [69, 561] width 26 height 26
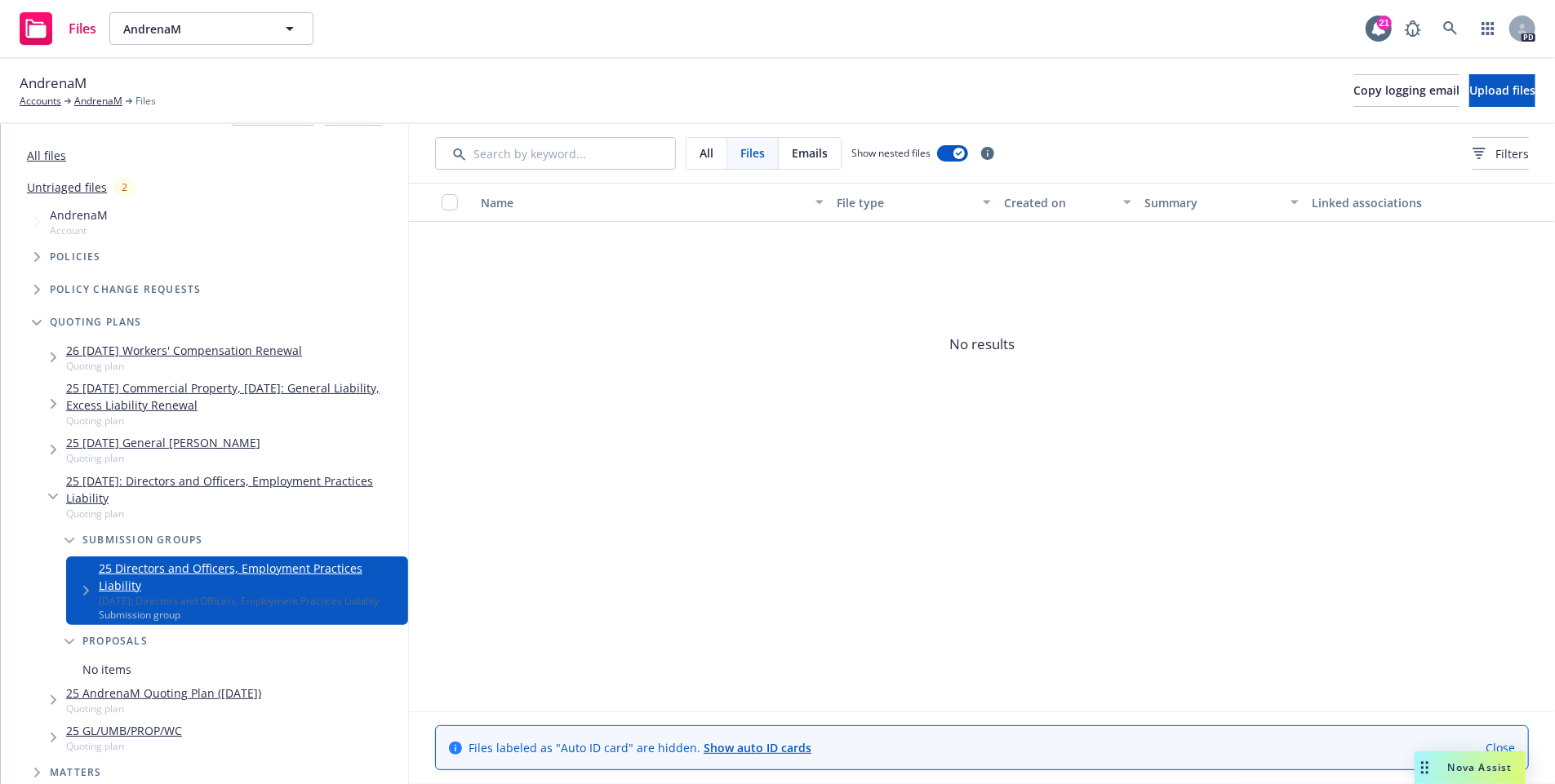
scroll to position [43, 0]
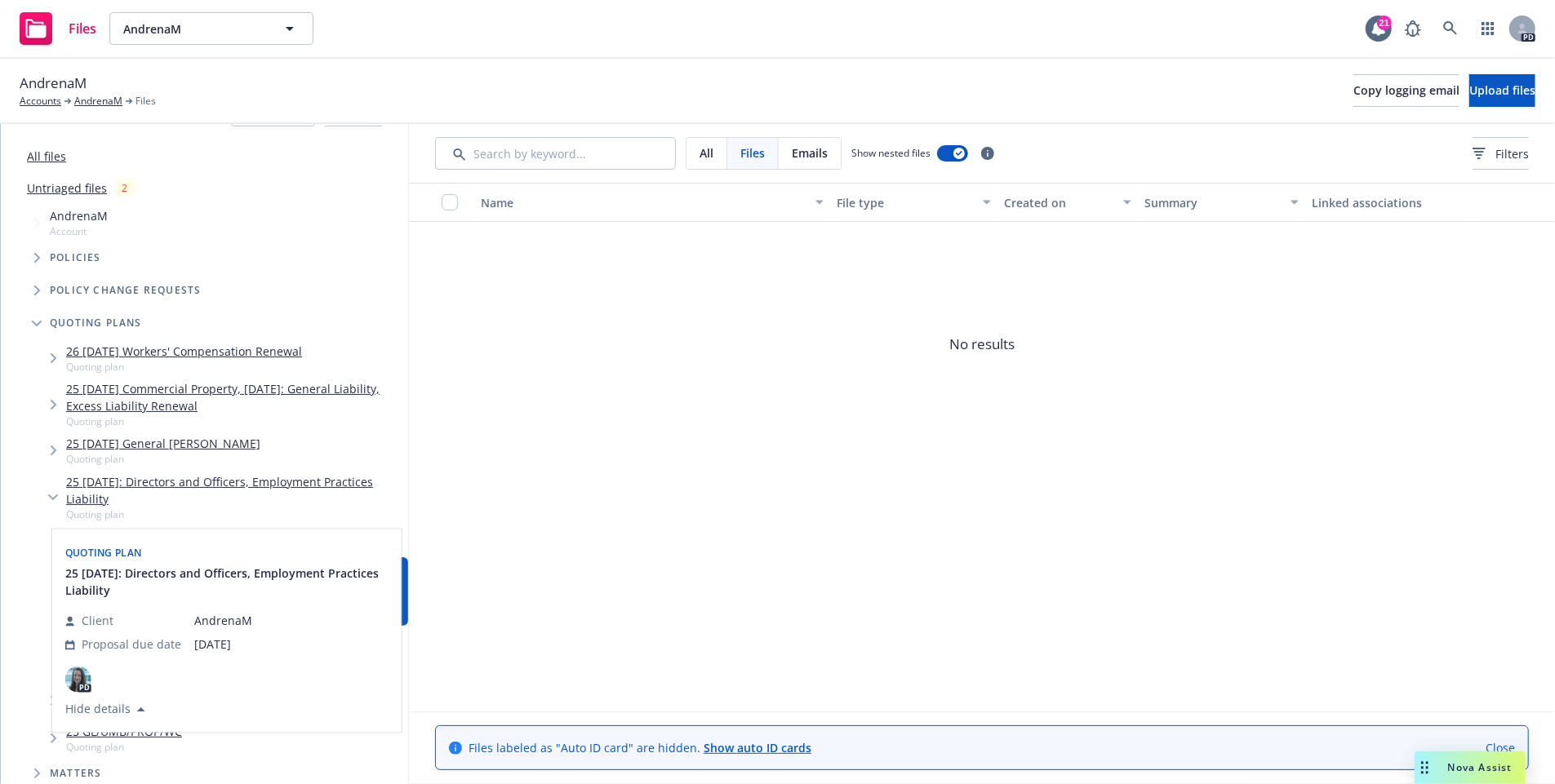
click at [192, 486] on link "25 07/14/2025: Directors and Officers, Employment Practices Liability" at bounding box center [234, 491] width 335 height 34
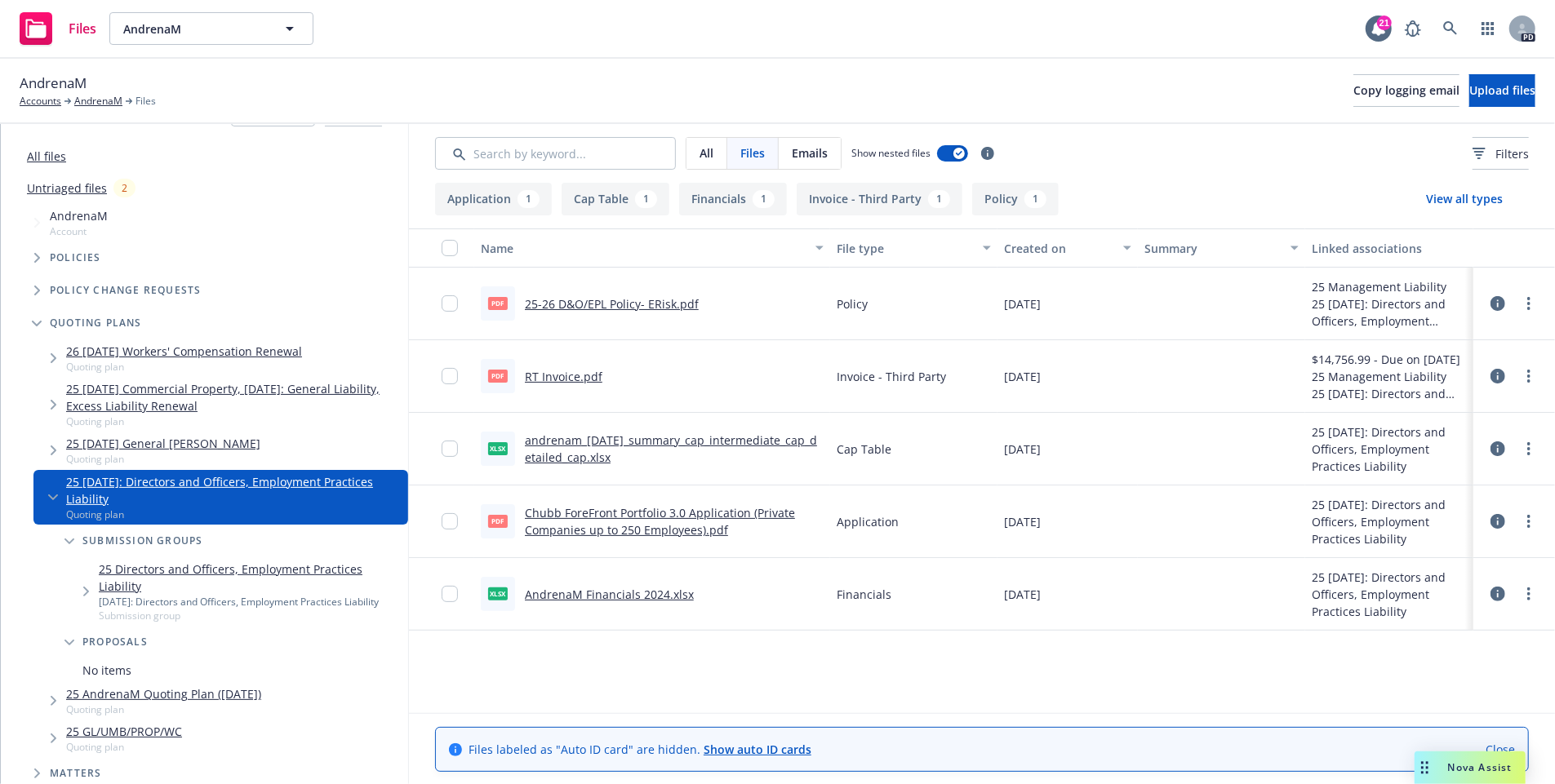
click at [717, 156] on div "All" at bounding box center [707, 153] width 41 height 31
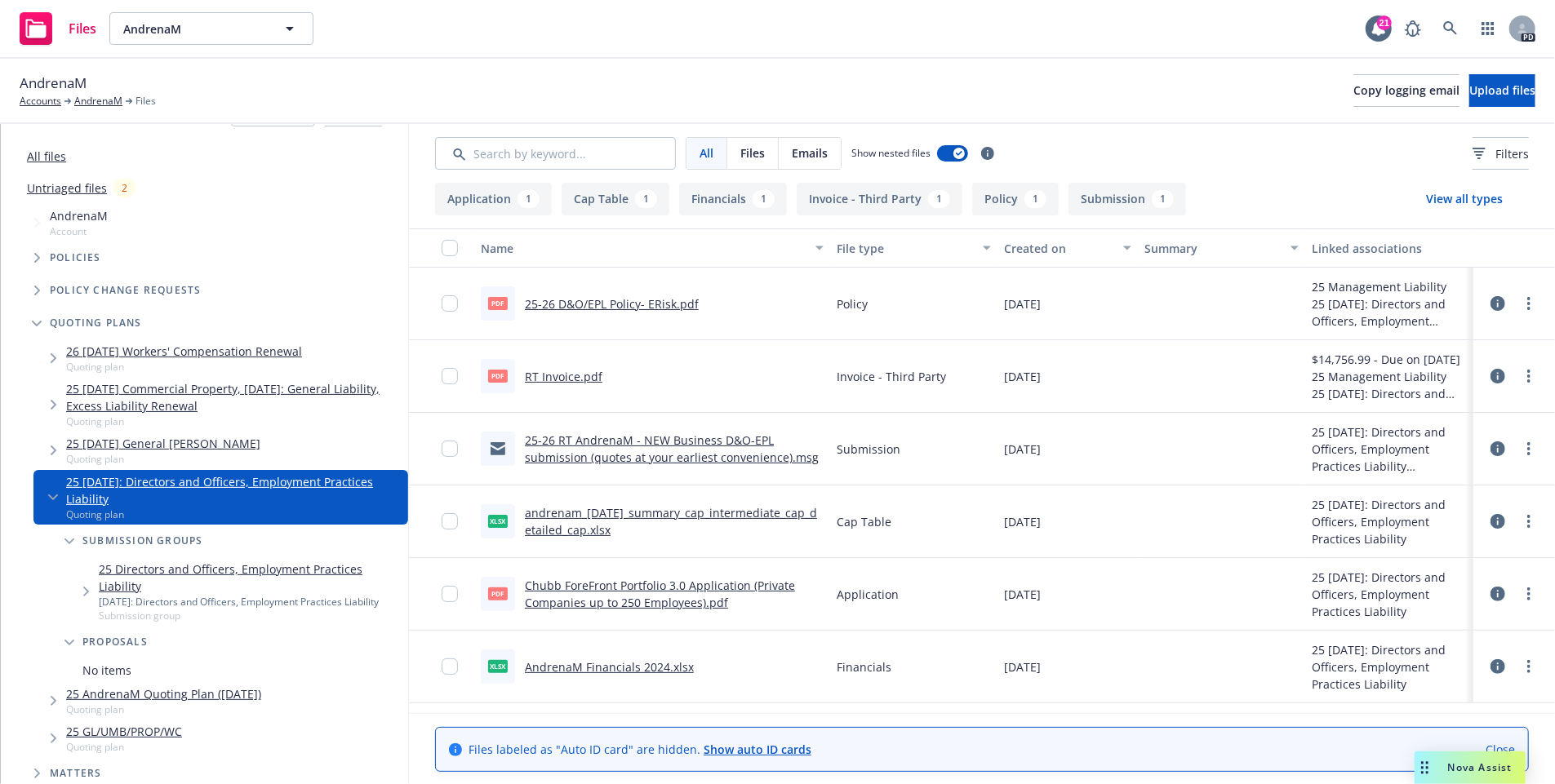
click at [626, 444] on link "25-26 RT AndrenaM - NEW Business D&O-EPL submission (quotes at your earliest co…" at bounding box center [671, 449] width 294 height 33
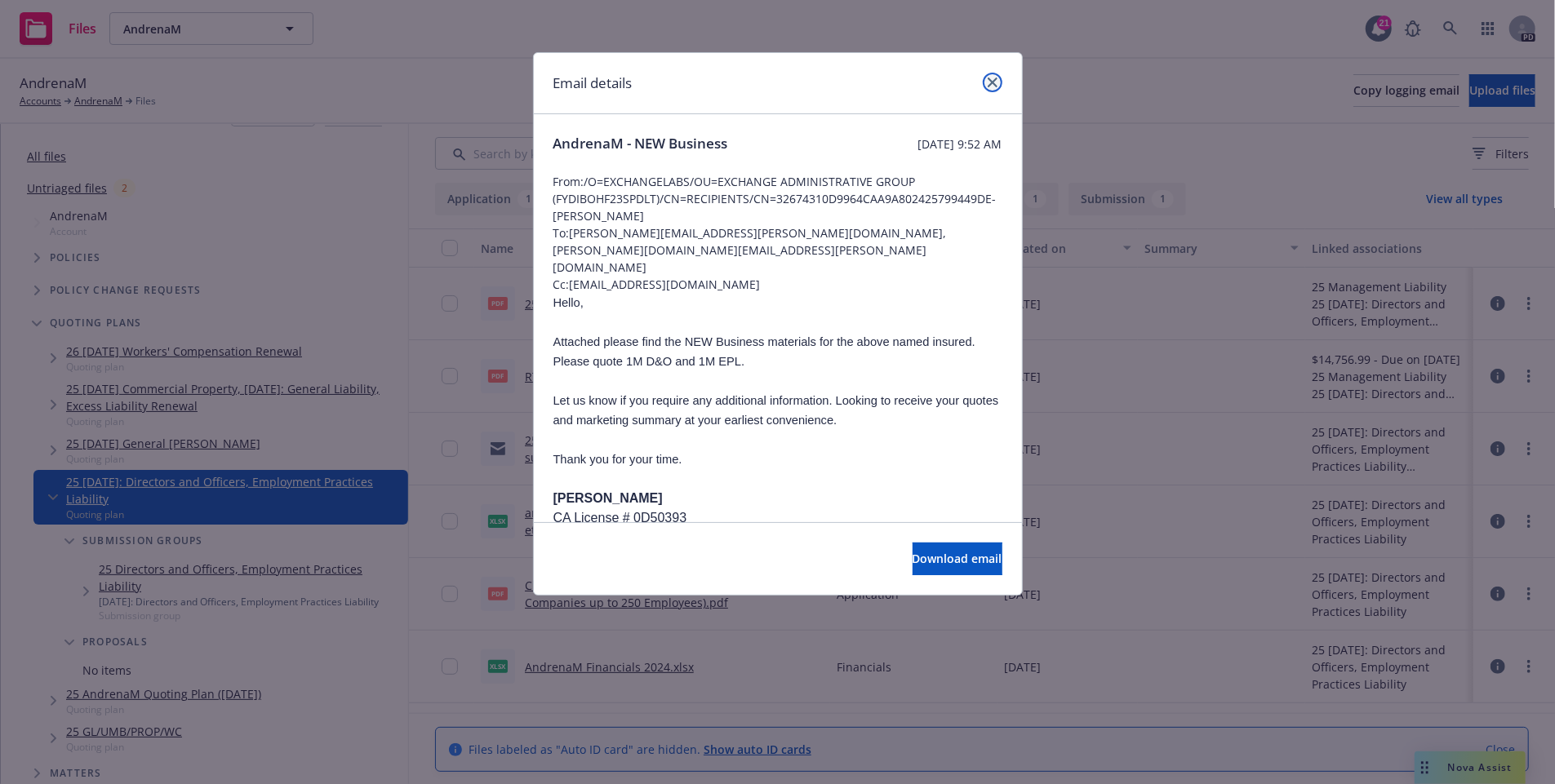
click at [993, 85] on icon "close" at bounding box center [993, 82] width 10 height 10
